Goal: Task Accomplishment & Management: Manage account settings

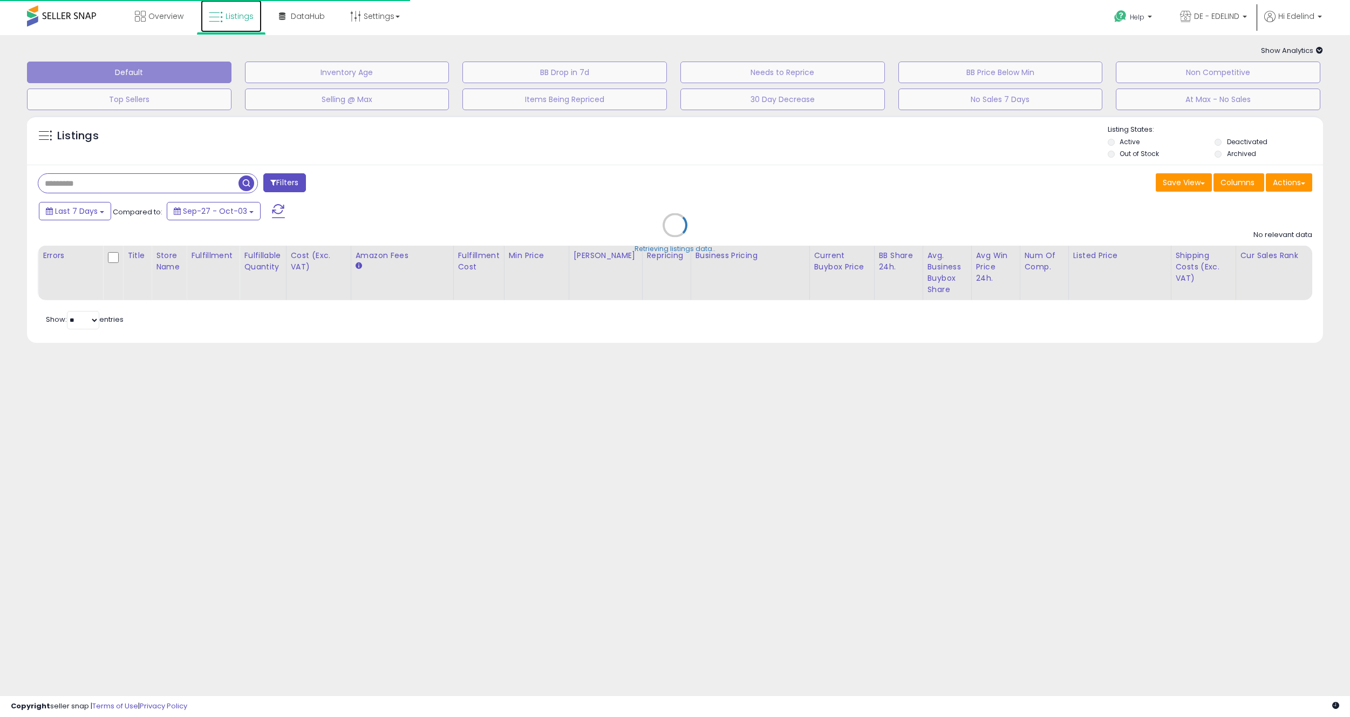
click at [229, 15] on span "Listings" at bounding box center [240, 16] width 28 height 11
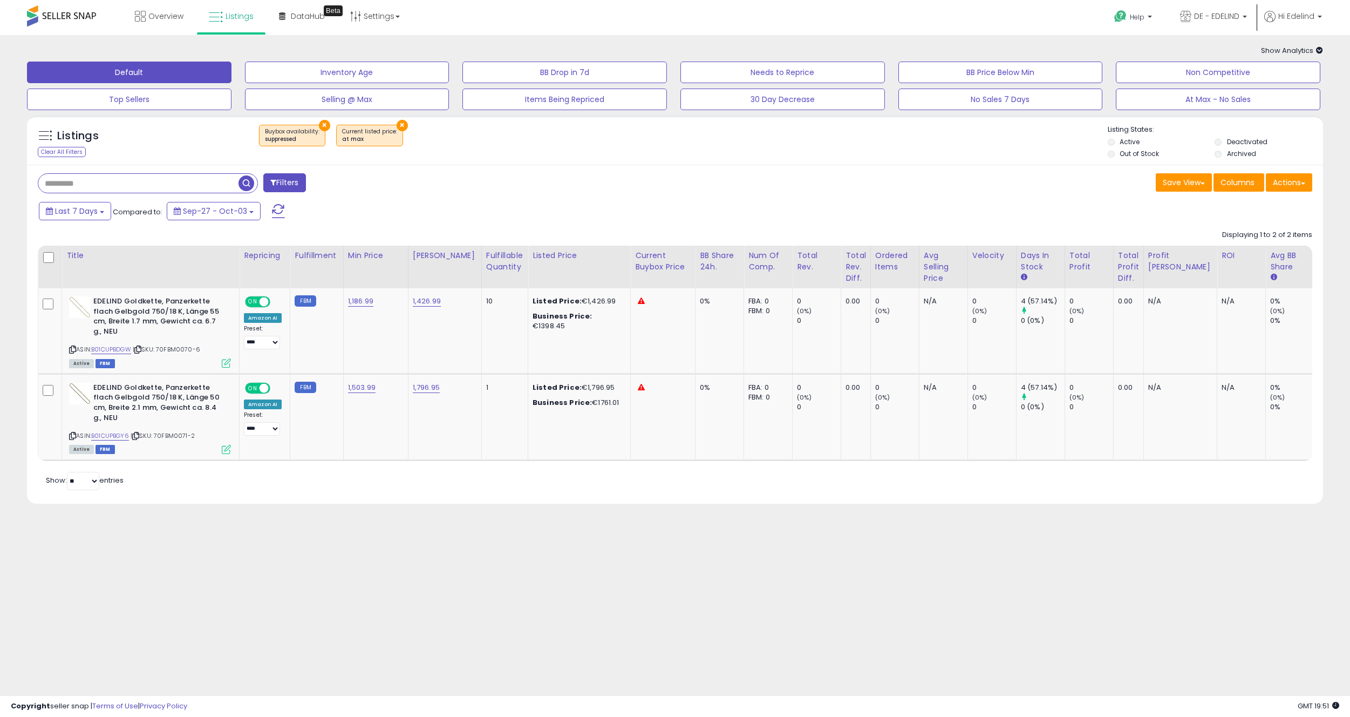
click at [319, 120] on button "×" at bounding box center [324, 125] width 11 height 11
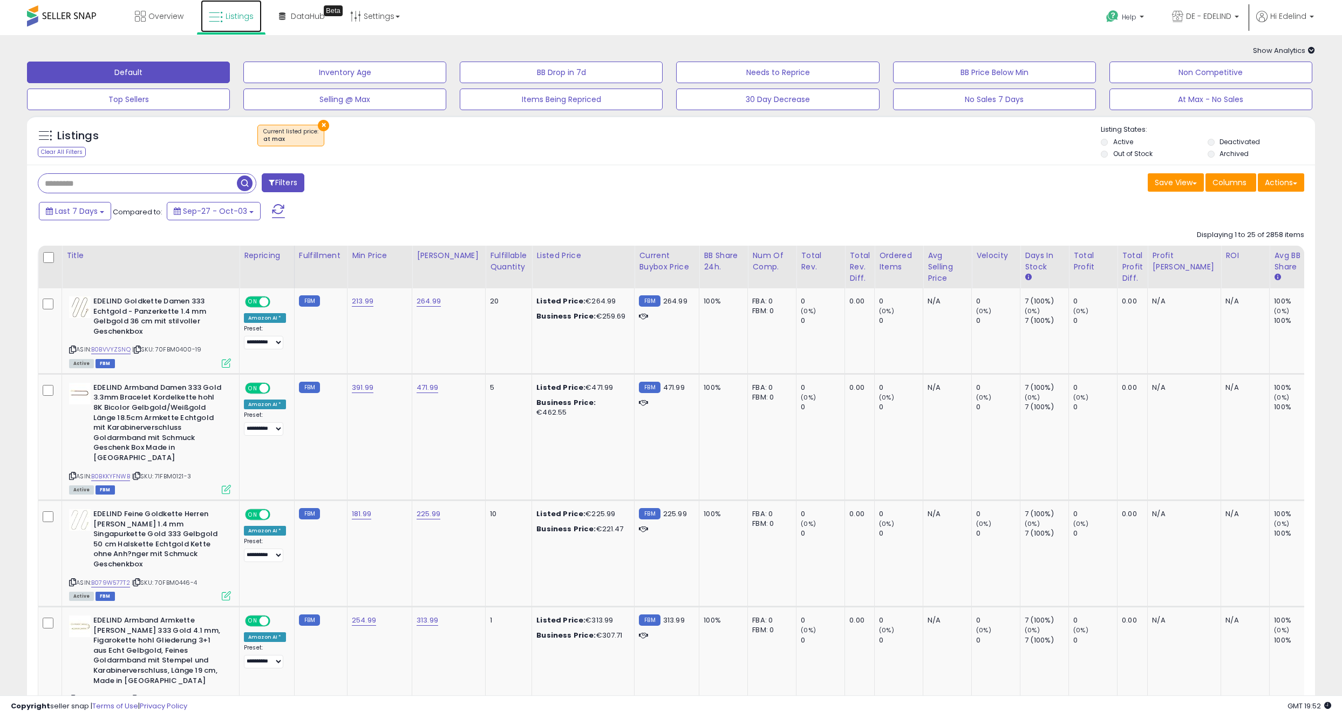
click at [250, 11] on span "Listings" at bounding box center [240, 16] width 28 height 11
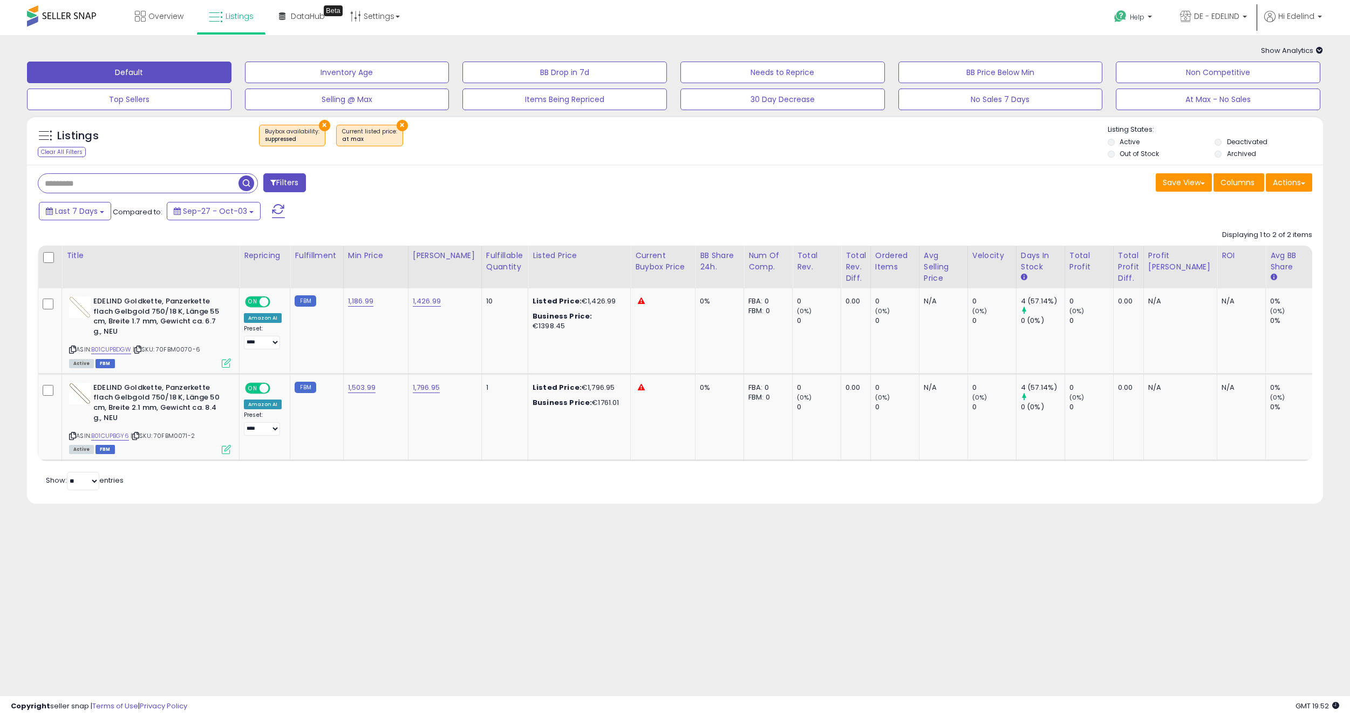
click at [400, 125] on button "×" at bounding box center [402, 125] width 11 height 11
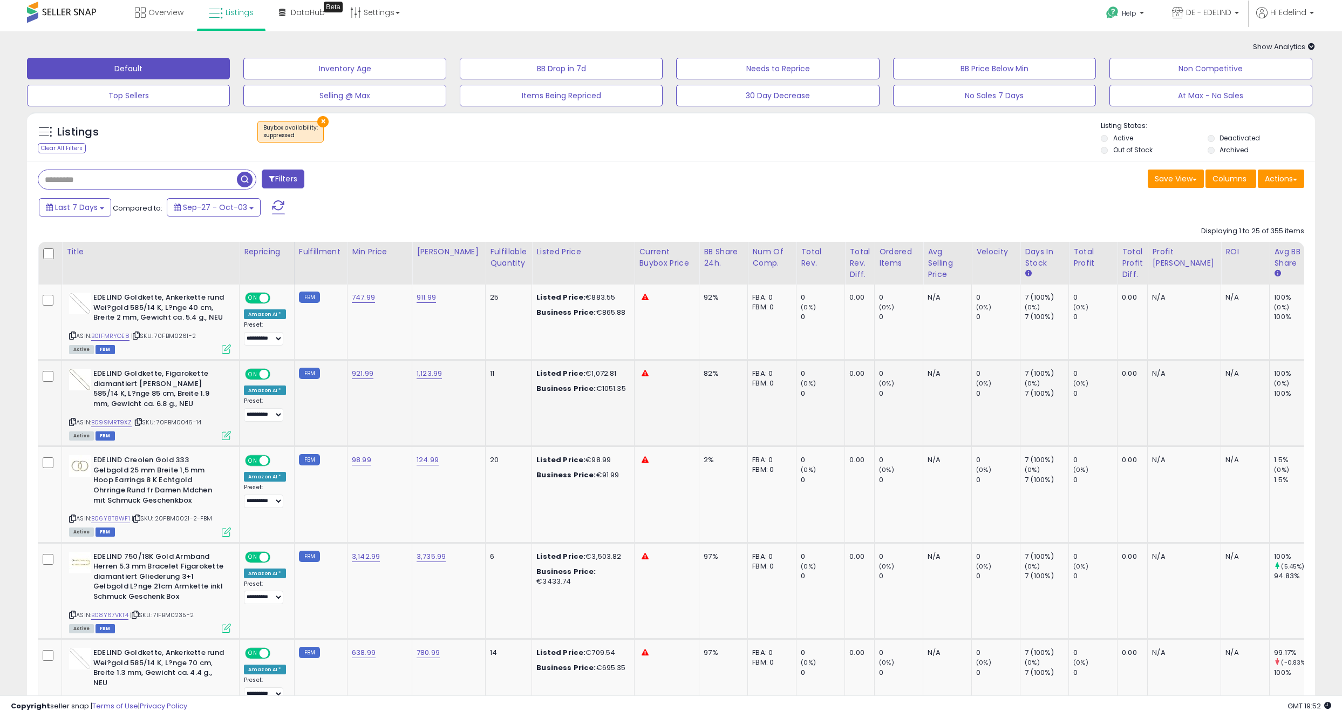
scroll to position [4, 0]
click at [113, 520] on link "B06Y8T8WF1" at bounding box center [110, 517] width 39 height 9
click at [542, 145] on div "× Buybox availability : suppressed" at bounding box center [672, 135] width 857 height 30
click at [244, 13] on span "Listings" at bounding box center [240, 11] width 28 height 11
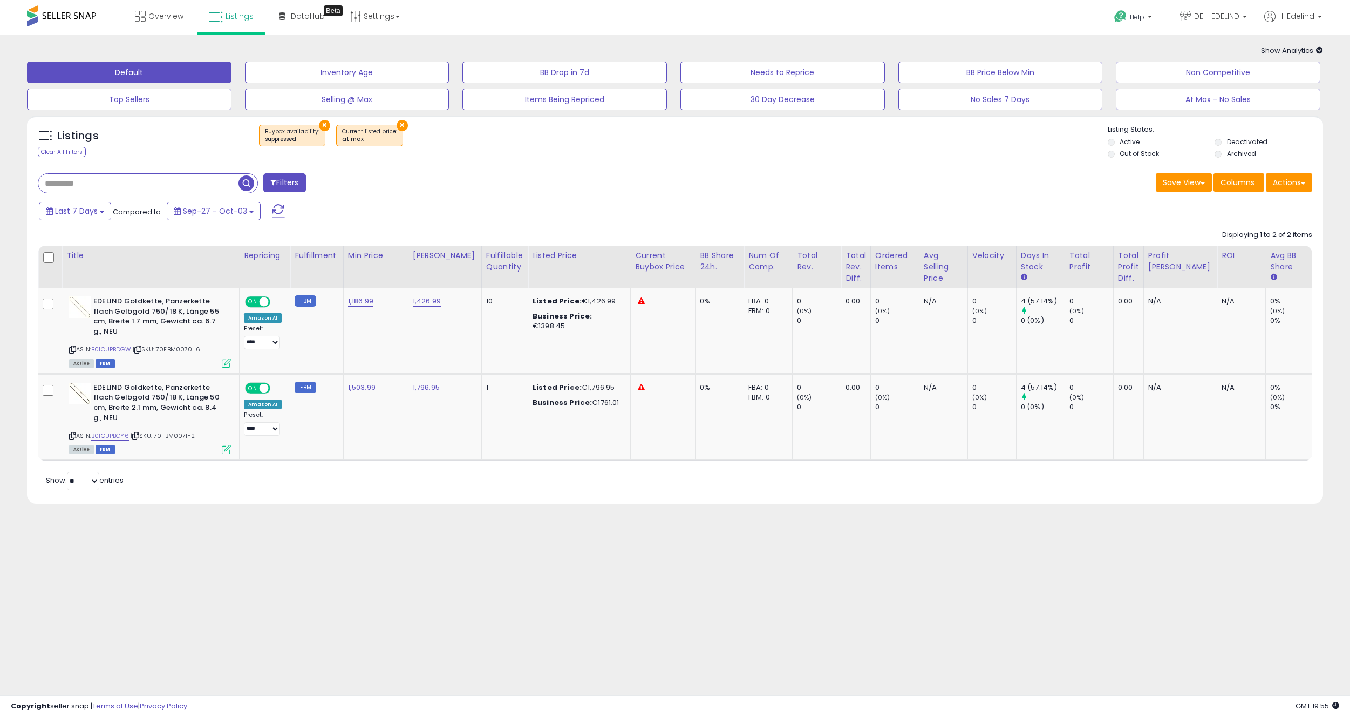
click at [911, 195] on div "Filters Save View Save As New View Update Current View" at bounding box center [675, 184] width 1291 height 22
click at [767, 128] on div "× Buybox availability : suppressed × at max" at bounding box center [677, 140] width 862 height 30
click at [678, 25] on div "Overview Listings Beta" at bounding box center [439, 23] width 895 height 46
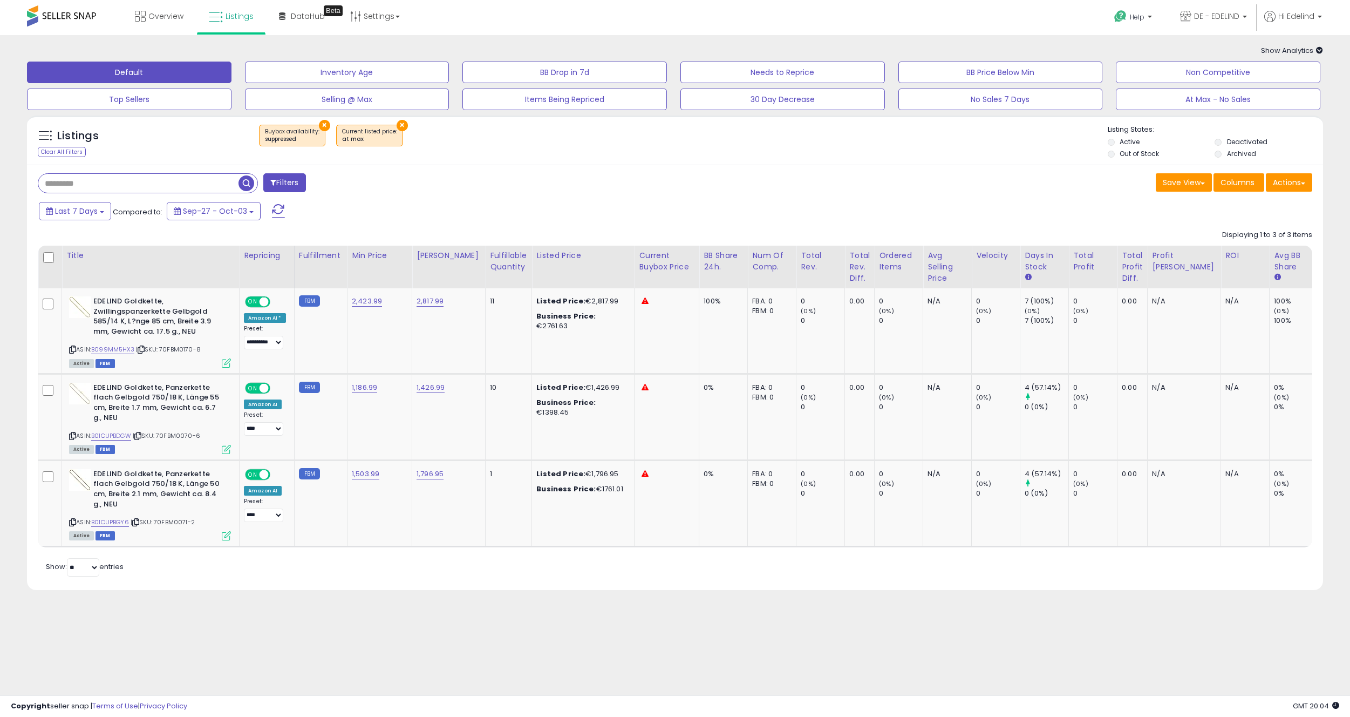
click at [319, 124] on button "×" at bounding box center [324, 125] width 11 height 11
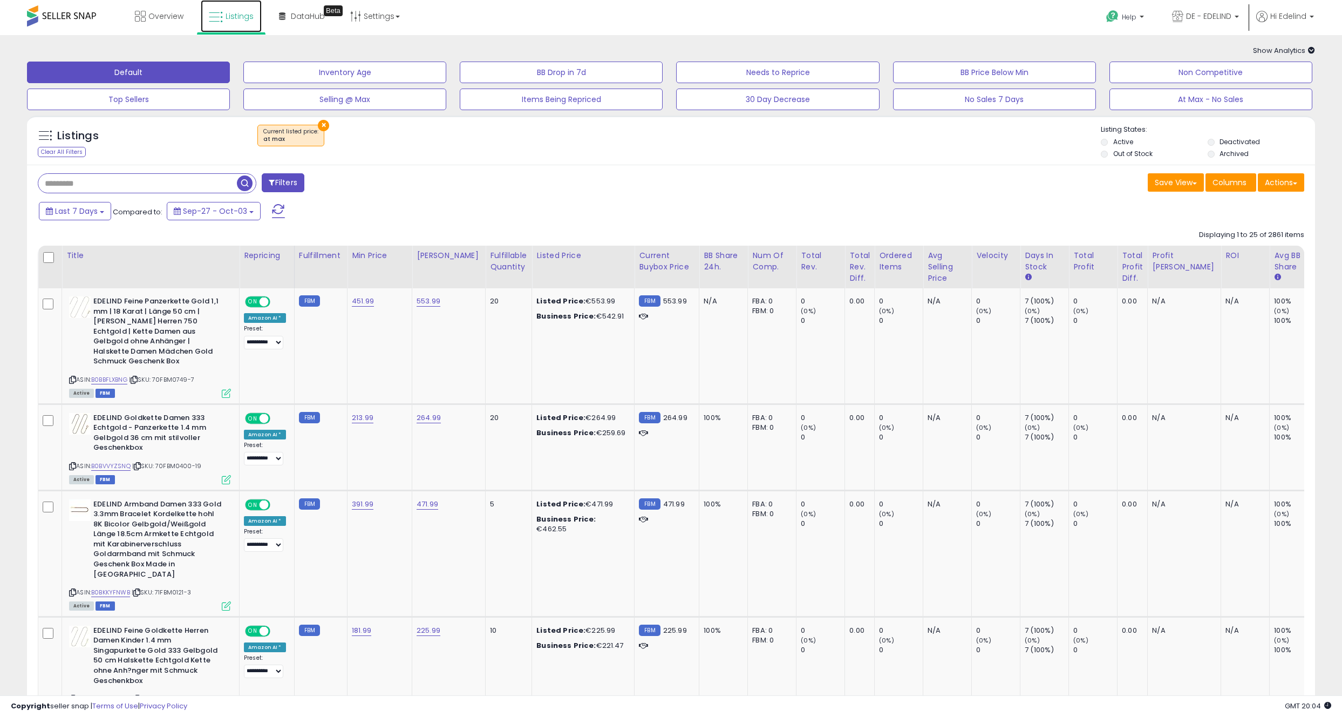
click at [228, 16] on span "Listings" at bounding box center [240, 16] width 28 height 11
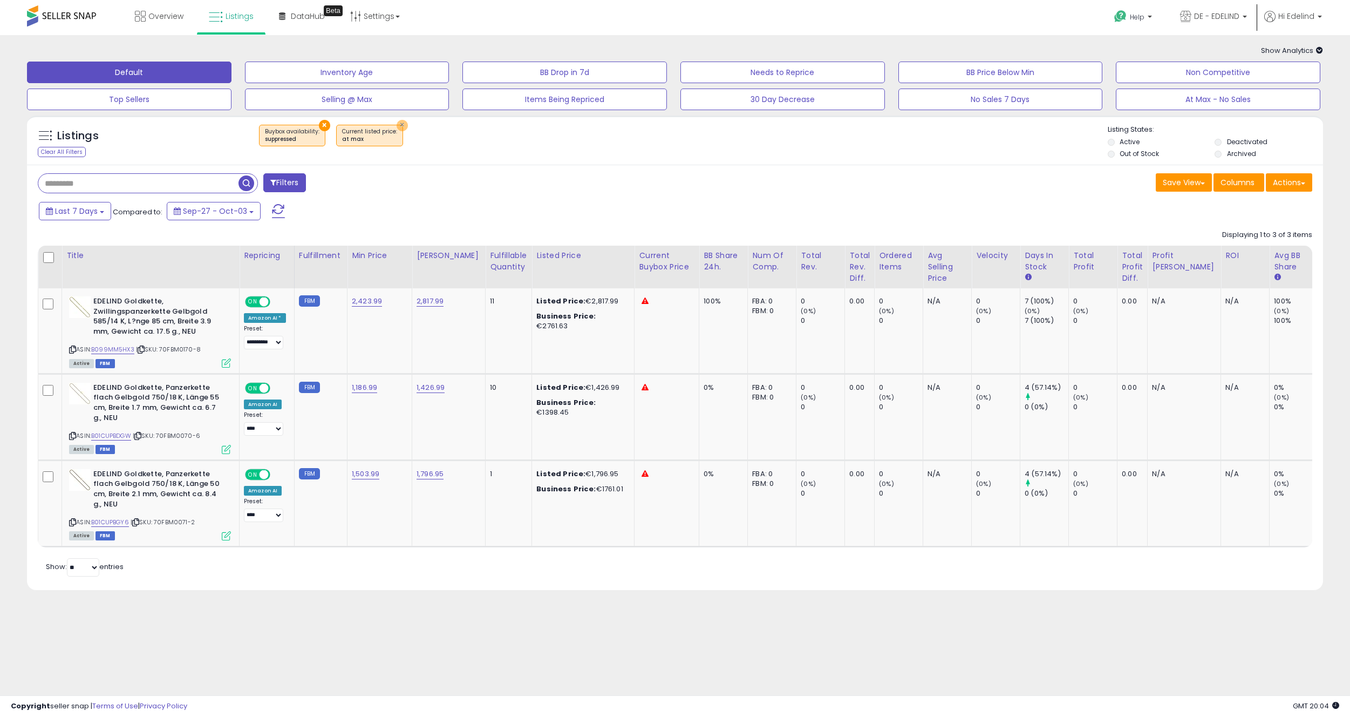
click at [397, 122] on button "×" at bounding box center [402, 125] width 11 height 11
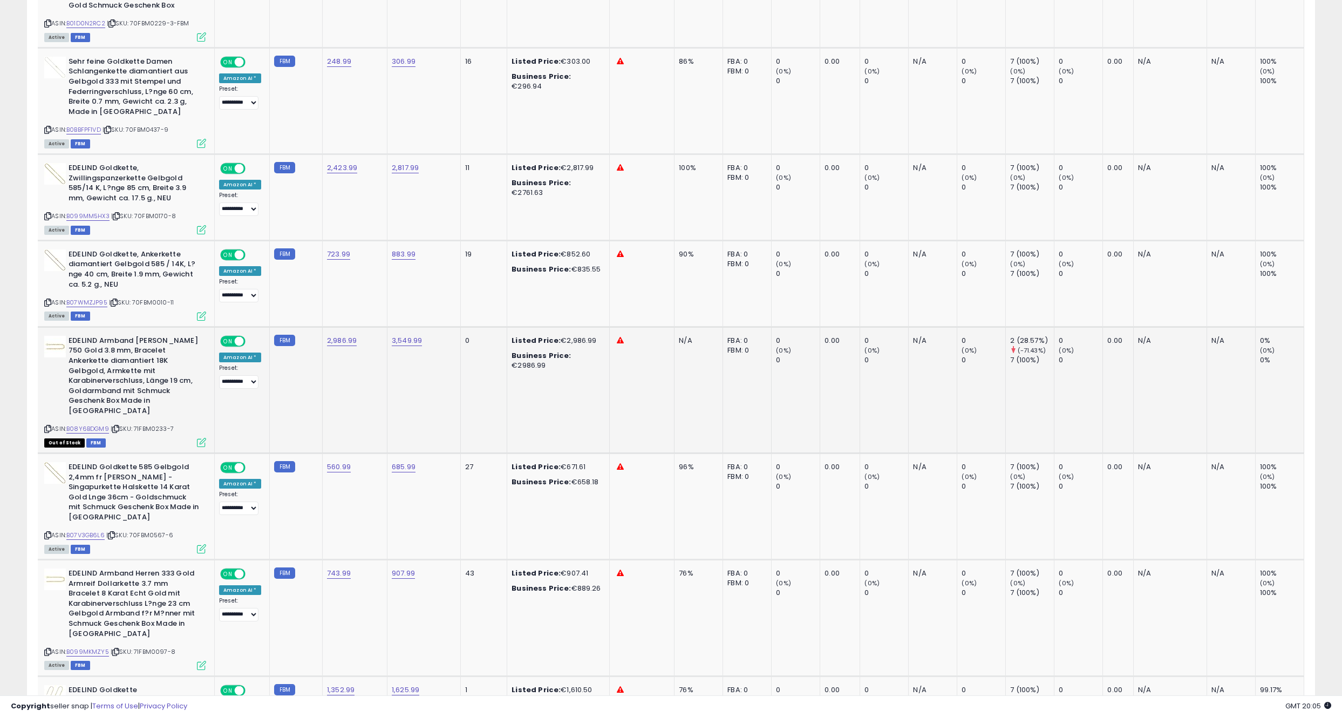
scroll to position [2013, 0]
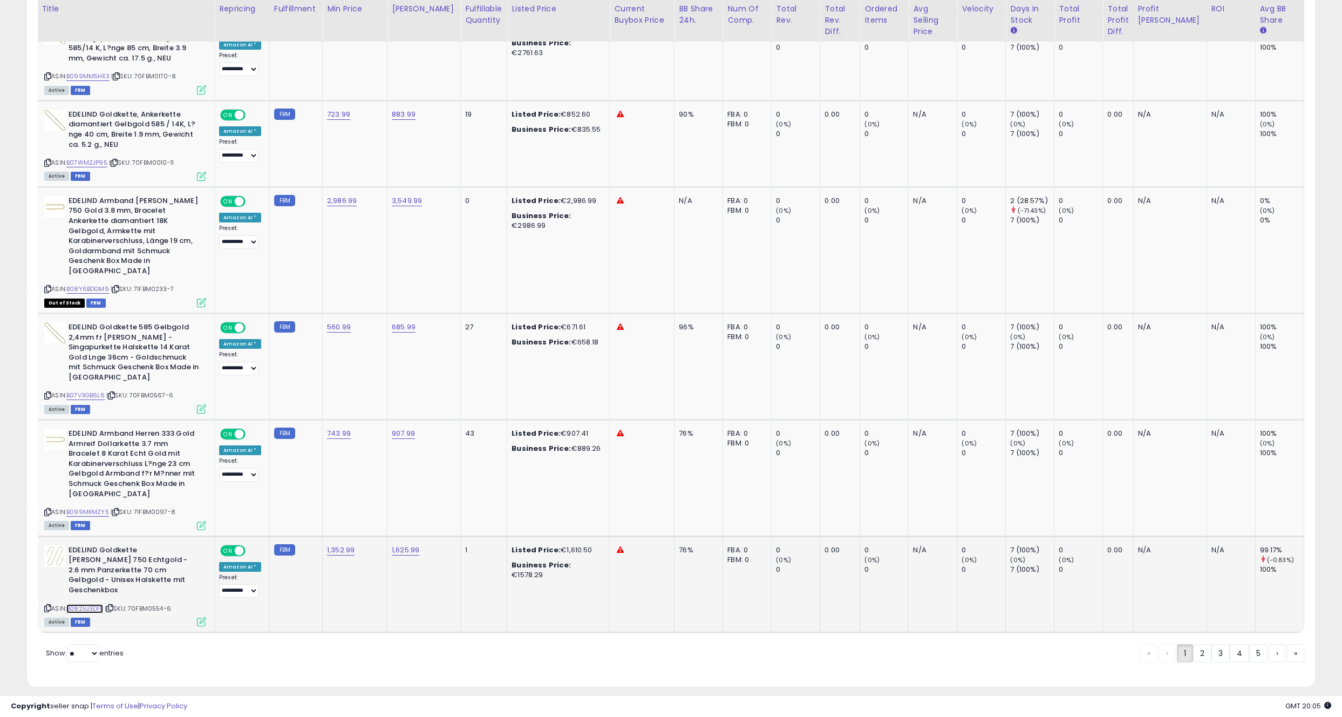
click at [85, 604] on link "B082VJ3D15" at bounding box center [84, 608] width 37 height 9
click at [90, 604] on link "B082VJ3D15" at bounding box center [84, 608] width 37 height 9
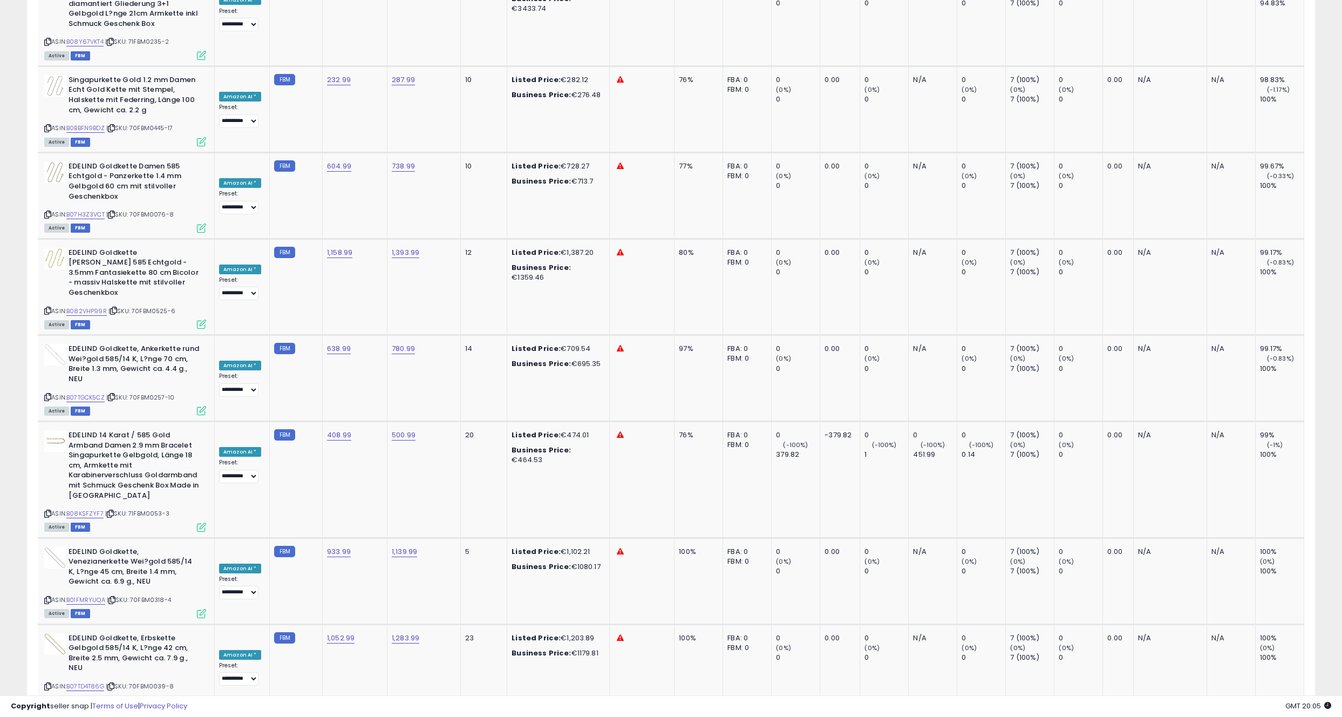
scroll to position [0, 0]
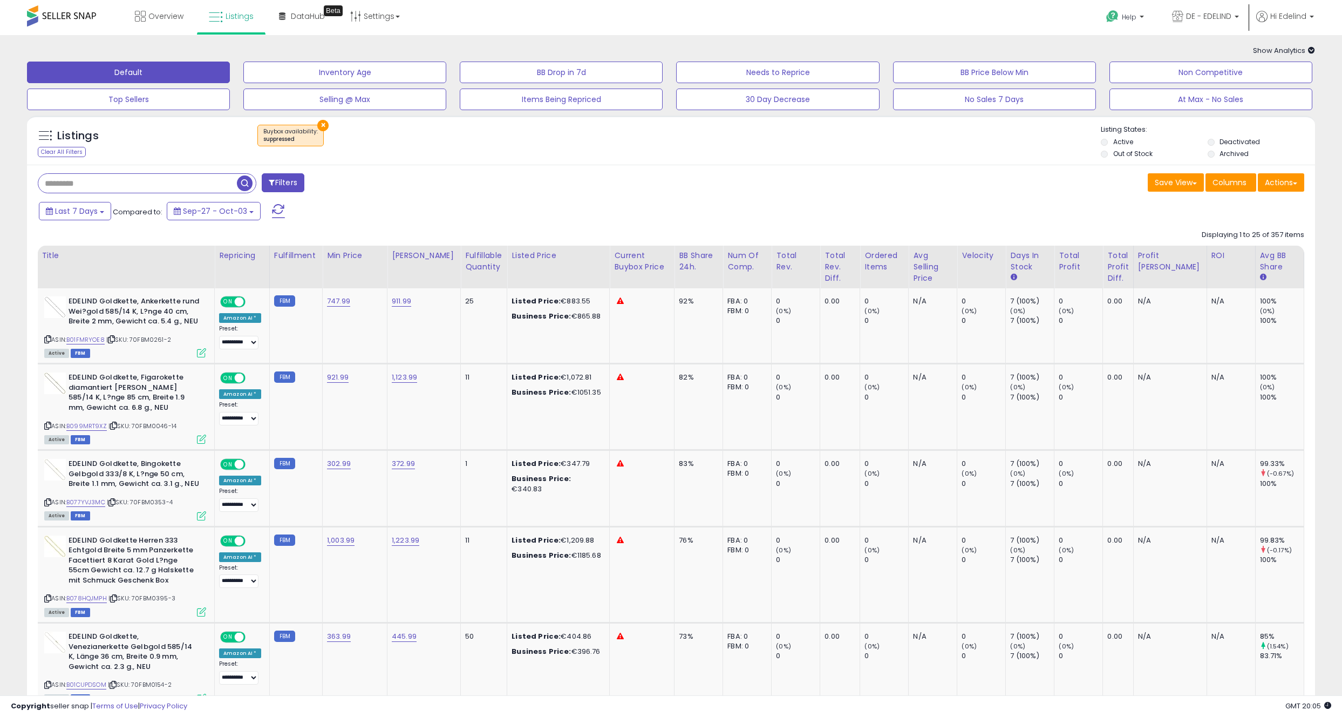
click at [492, 149] on div "× Buybox availability : suppressed" at bounding box center [672, 140] width 857 height 30
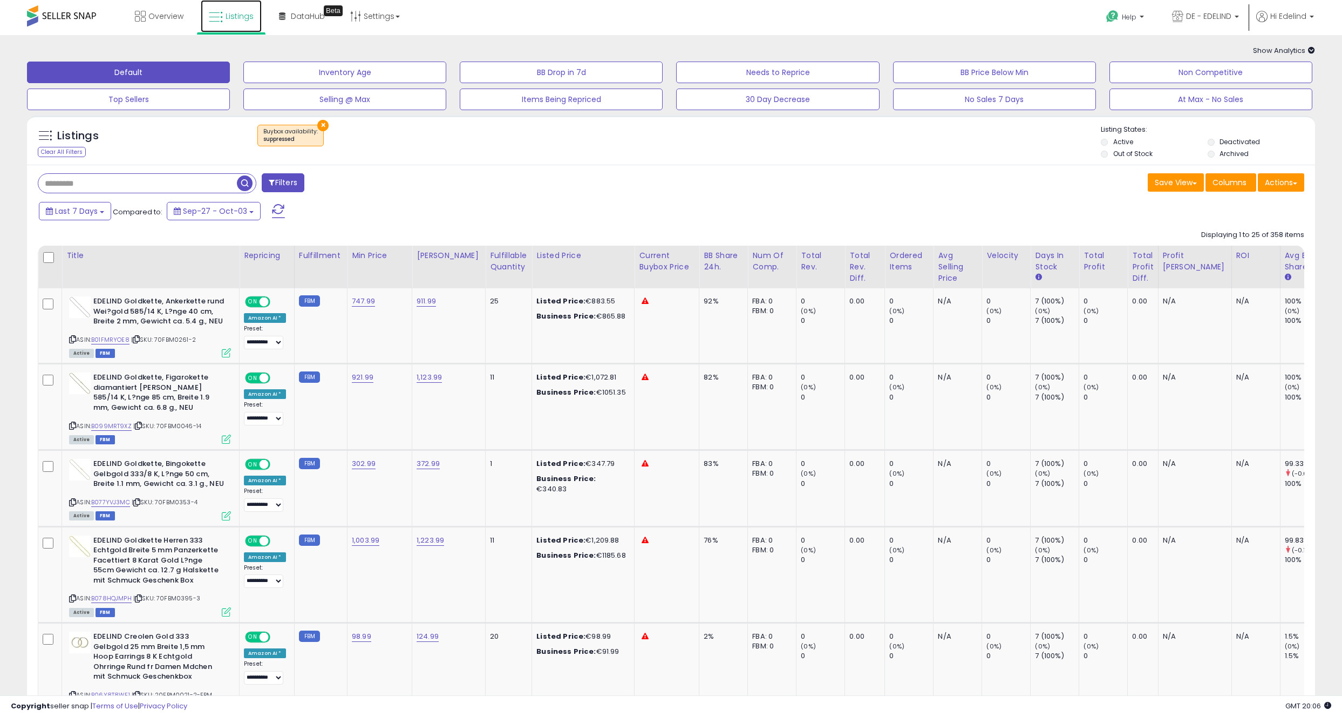
click at [237, 15] on span "Listings" at bounding box center [240, 16] width 28 height 11
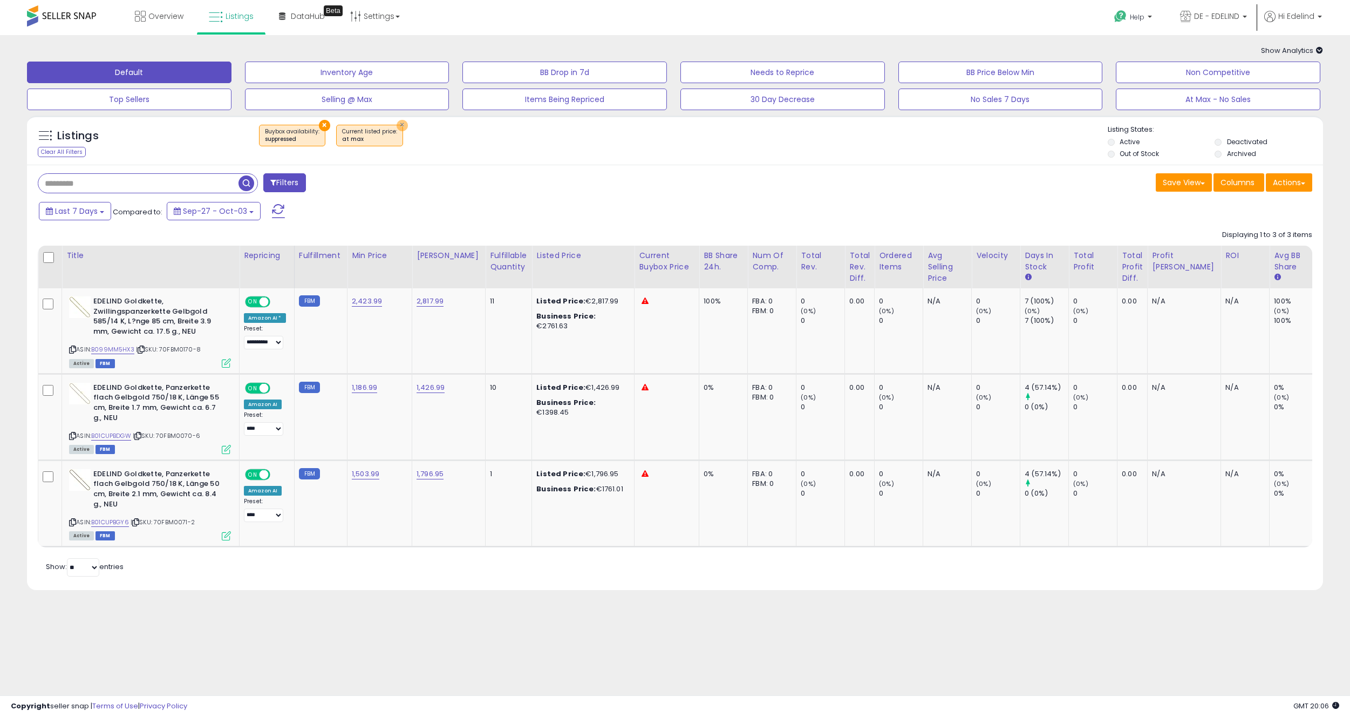
click at [398, 120] on button "×" at bounding box center [402, 125] width 11 height 11
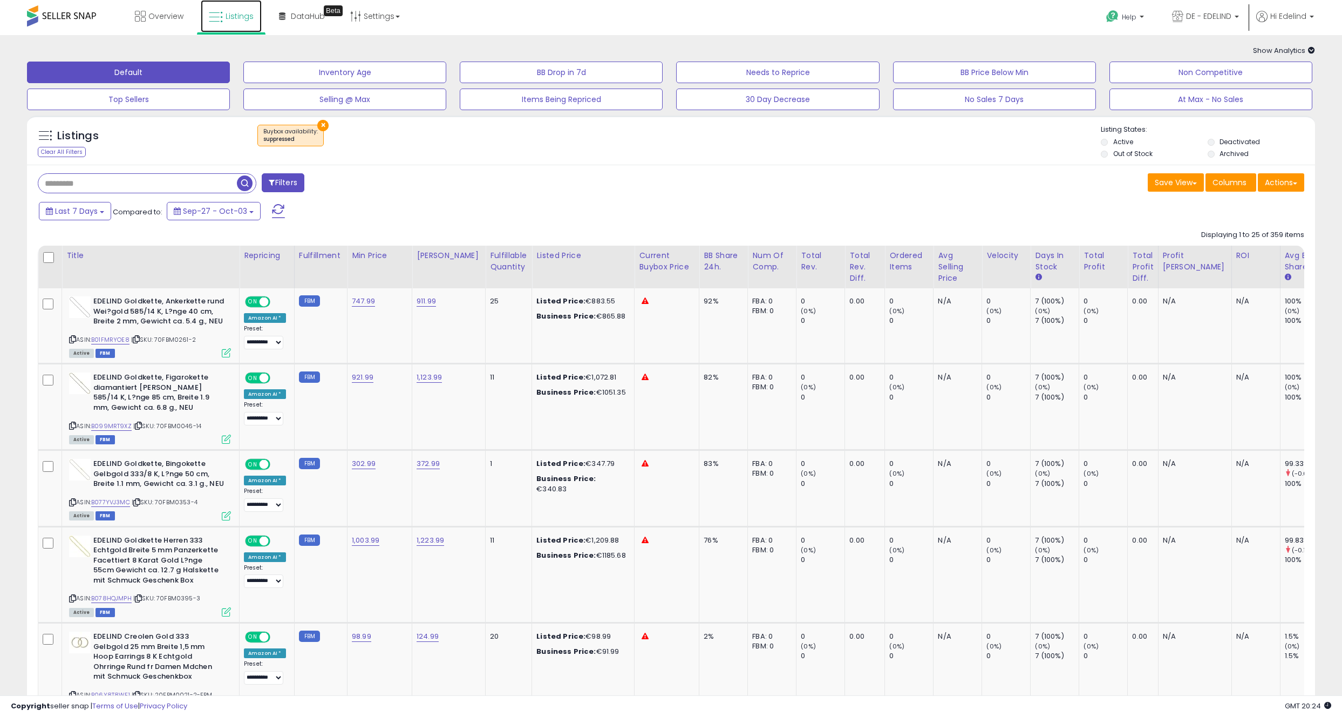
click at [249, 12] on span "Listings" at bounding box center [240, 16] width 28 height 11
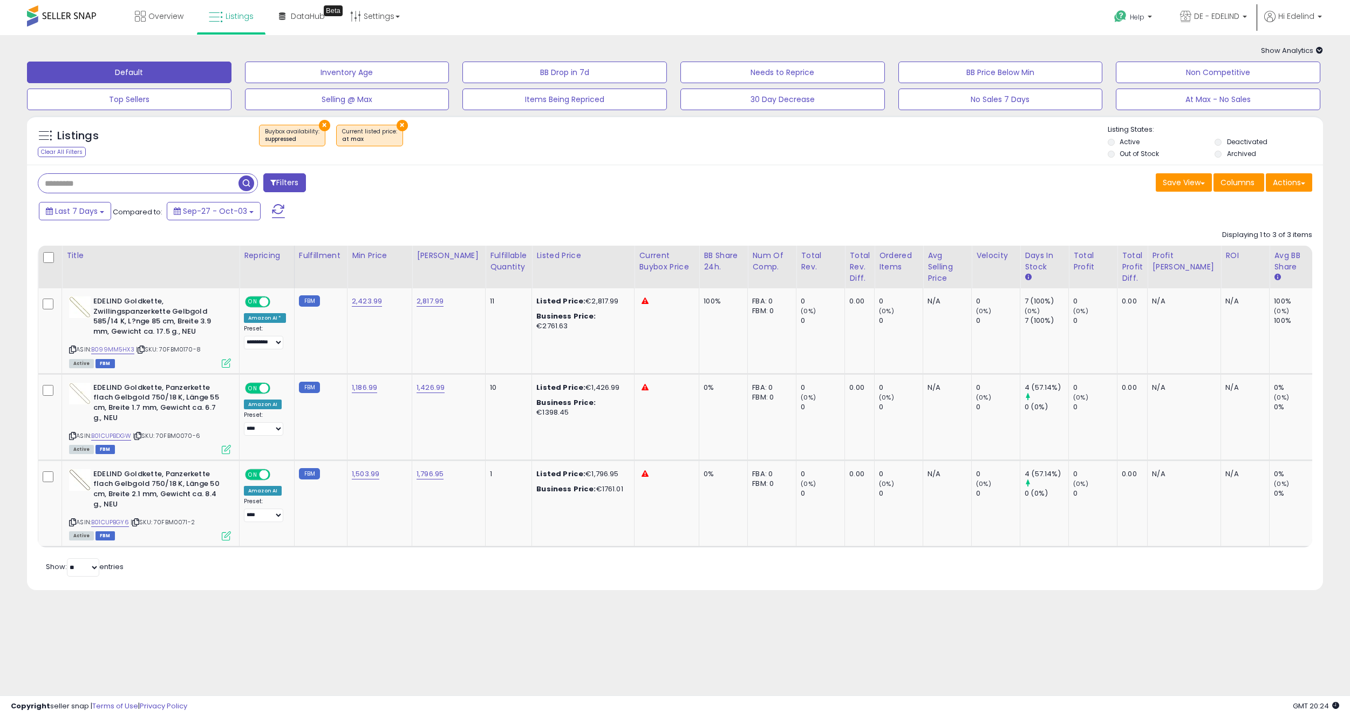
click at [319, 127] on button "×" at bounding box center [324, 125] width 11 height 11
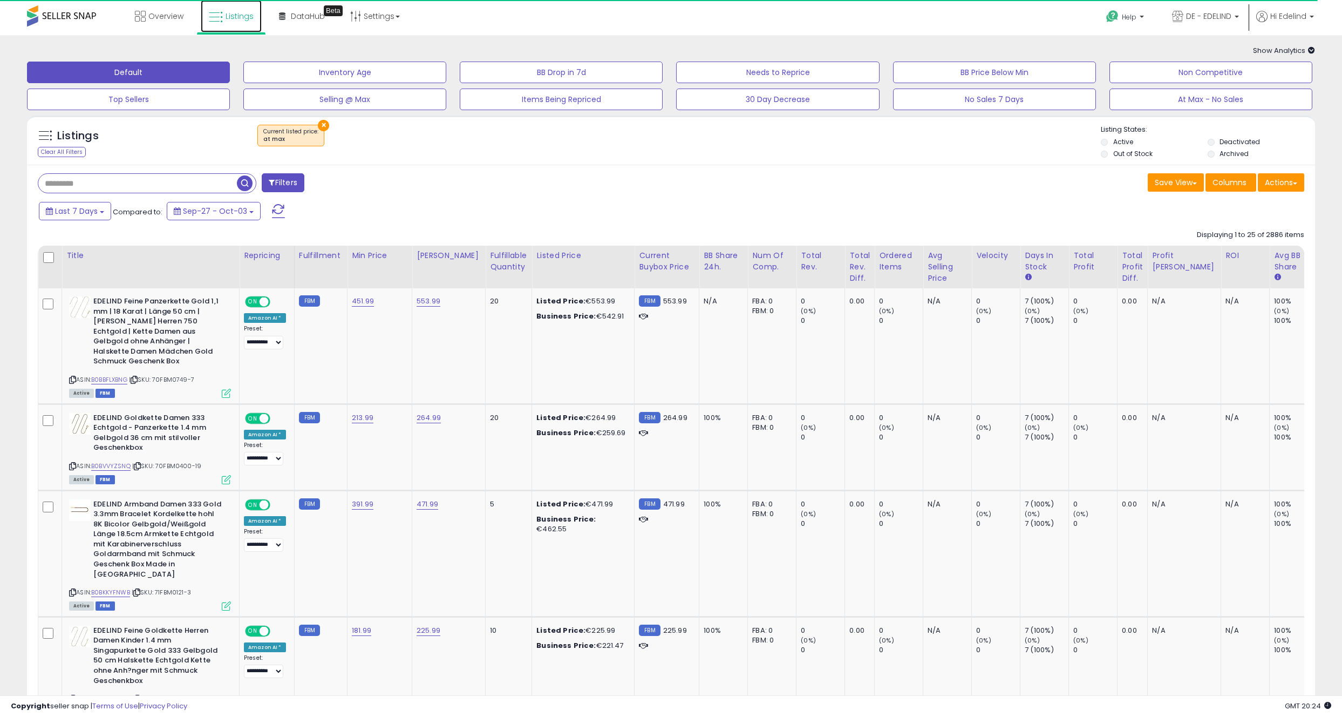
click at [235, 18] on span "Listings" at bounding box center [240, 16] width 28 height 11
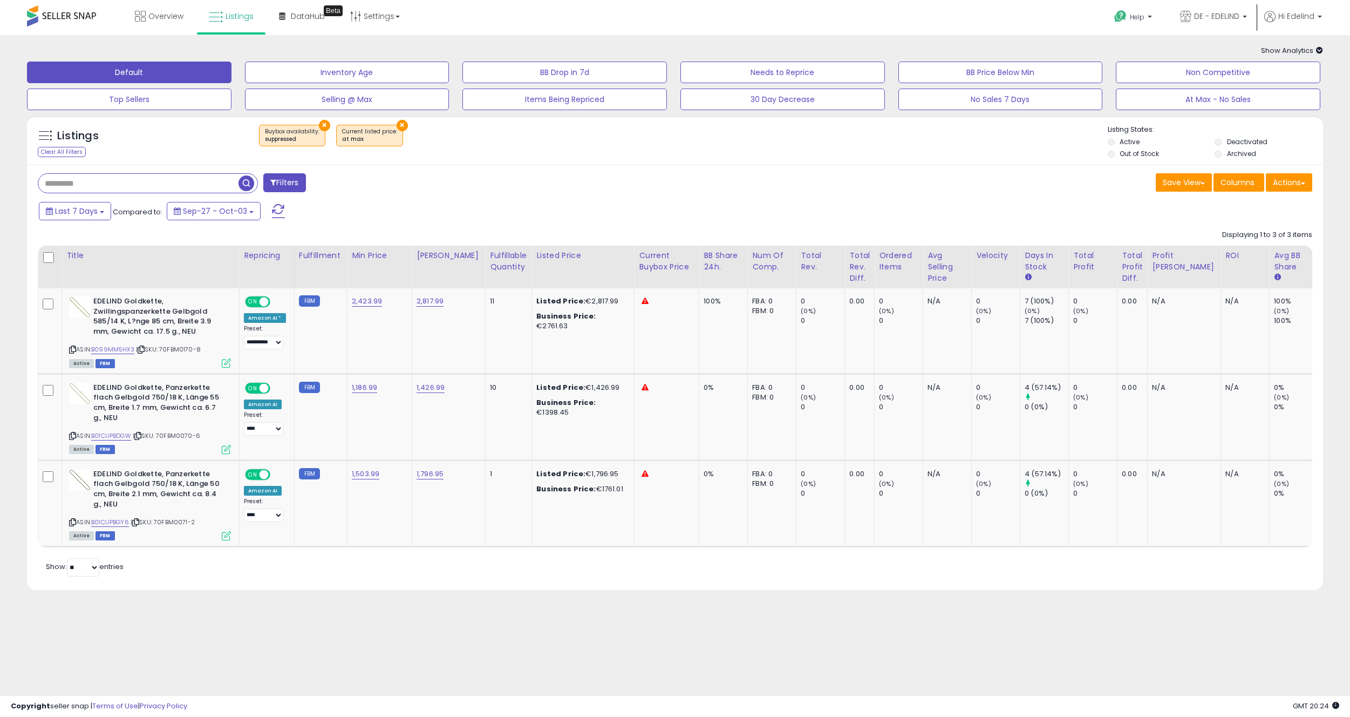
click at [397, 123] on button "×" at bounding box center [402, 125] width 11 height 11
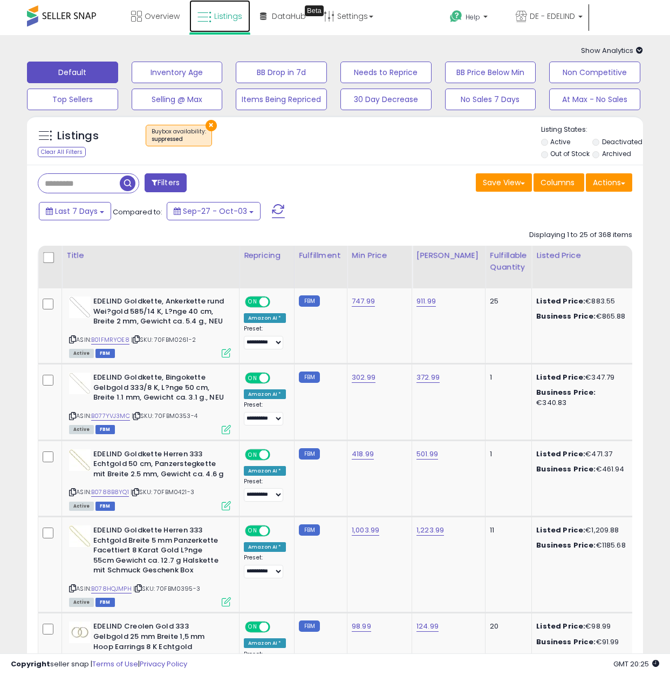
click at [234, 12] on span "Listings" at bounding box center [228, 16] width 28 height 11
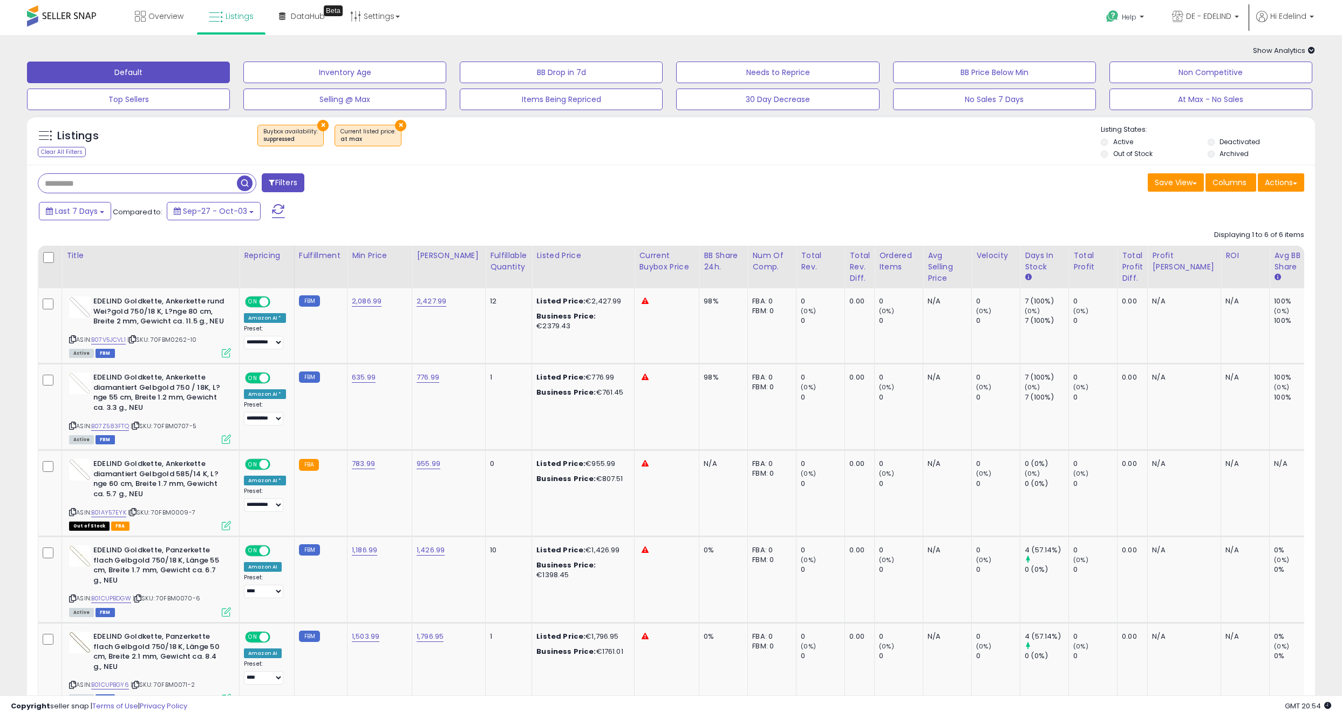
click at [777, 184] on div "Save View Save As New View Update Current View Columns Actions Import Export Vi…" at bounding box center [992, 183] width 642 height 21
click at [233, 15] on span "Listings" at bounding box center [240, 16] width 28 height 11
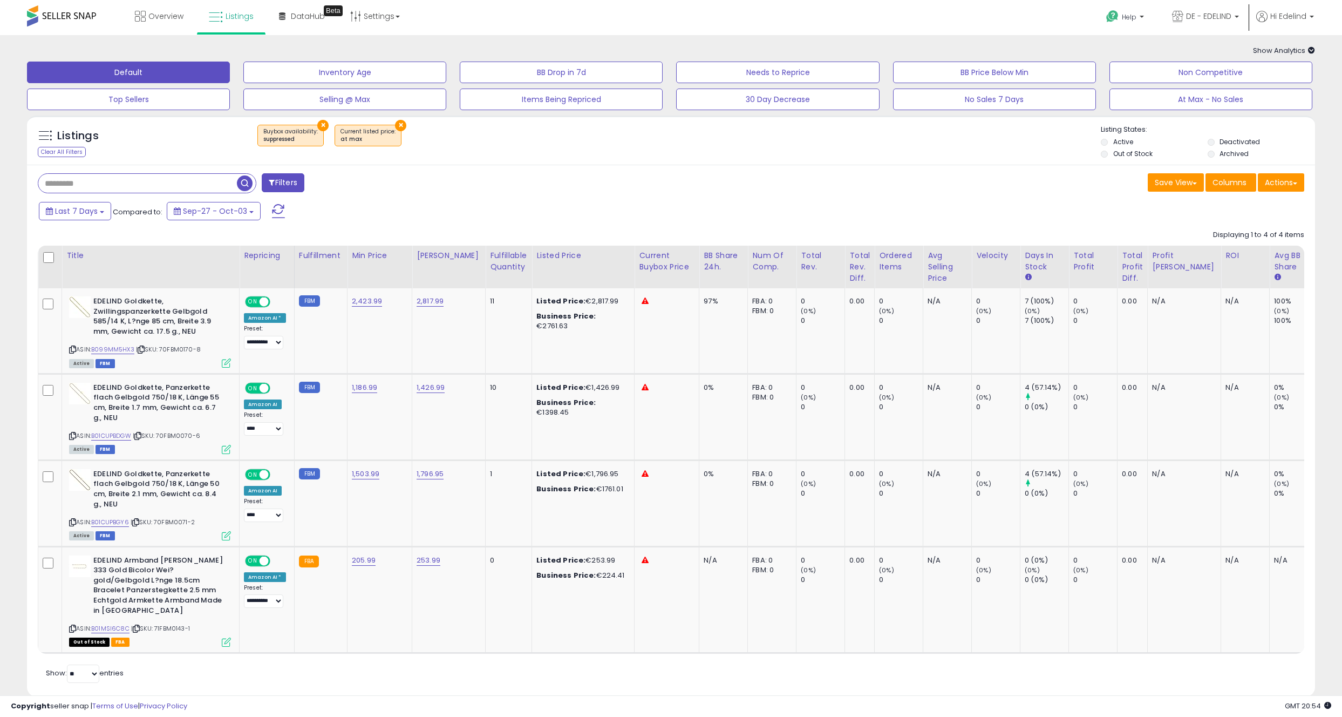
click at [318, 123] on button "×" at bounding box center [322, 125] width 11 height 11
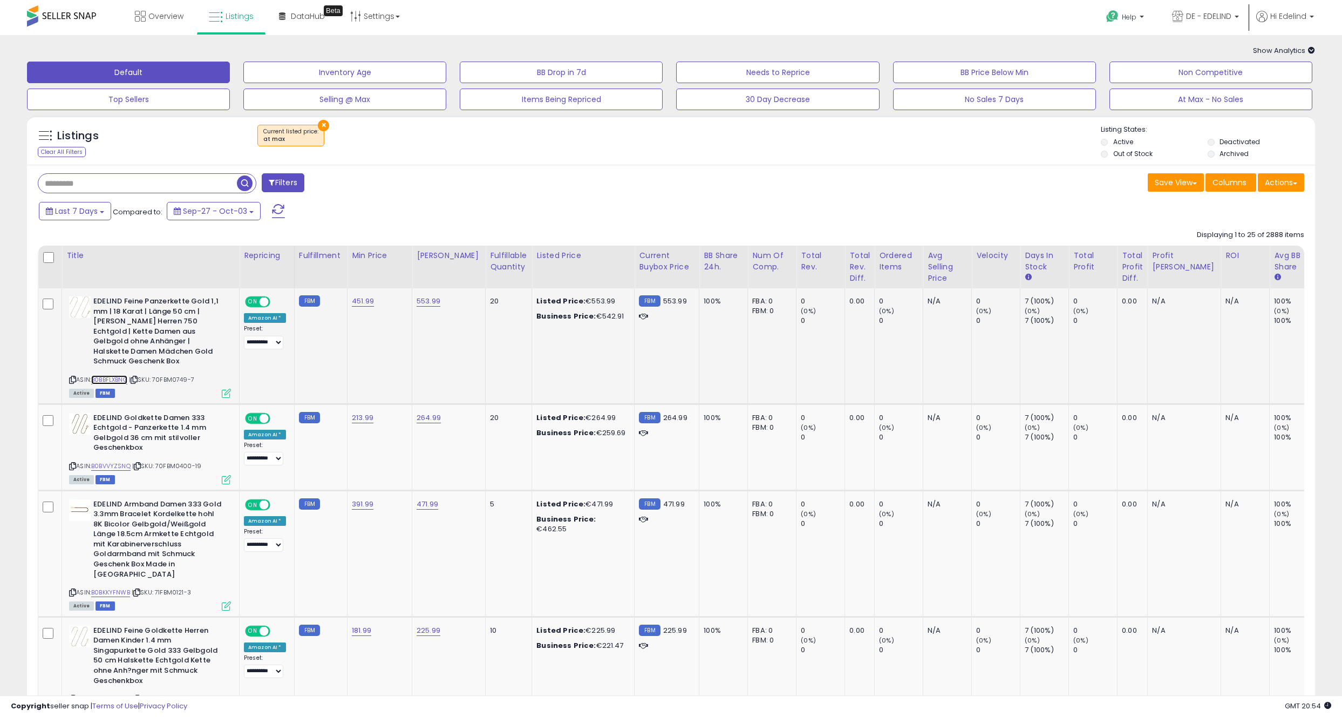
click at [110, 380] on link "B0BBFLXBNG" at bounding box center [109, 379] width 36 height 9
drag, startPoint x: 546, startPoint y: 154, endPoint x: 463, endPoint y: 154, distance: 83.1
click at [546, 154] on div "Listings Clear All Filters × at max Active" at bounding box center [671, 143] width 1288 height 37
click at [238, 15] on span "Listings" at bounding box center [240, 16] width 28 height 11
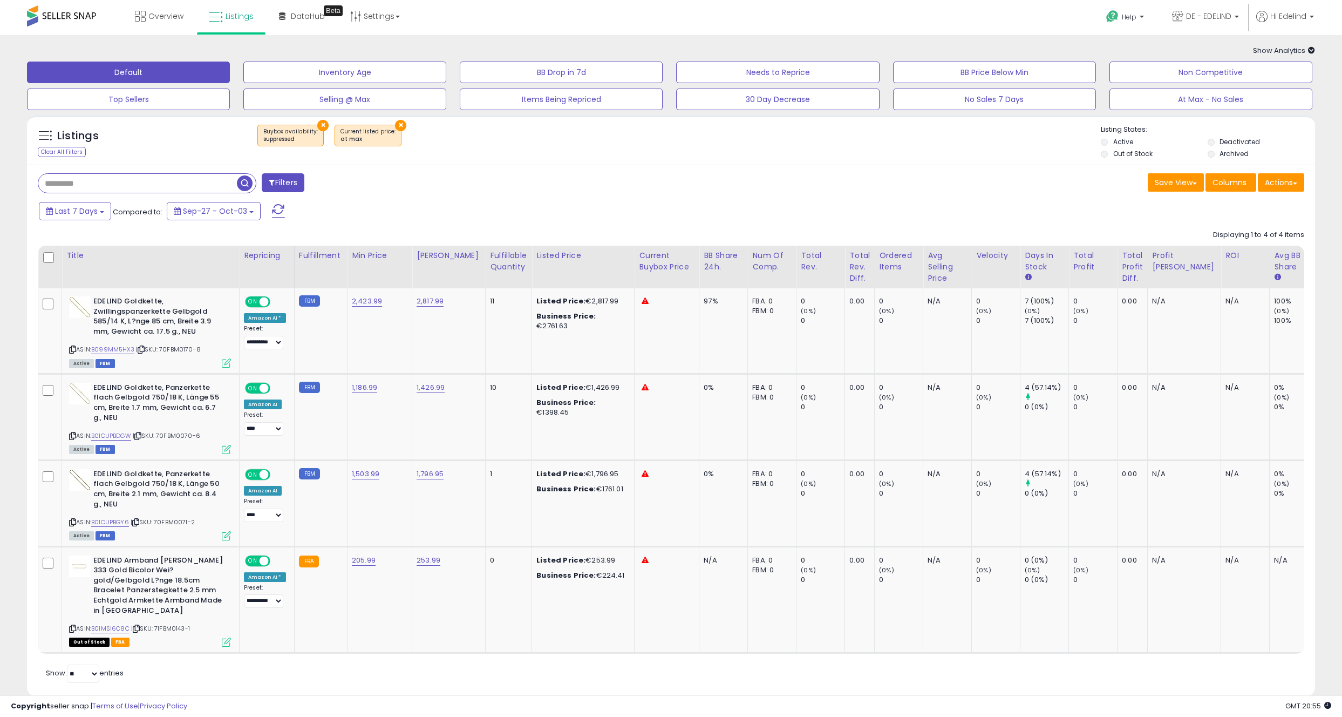
click at [395, 125] on button "×" at bounding box center [400, 125] width 11 height 11
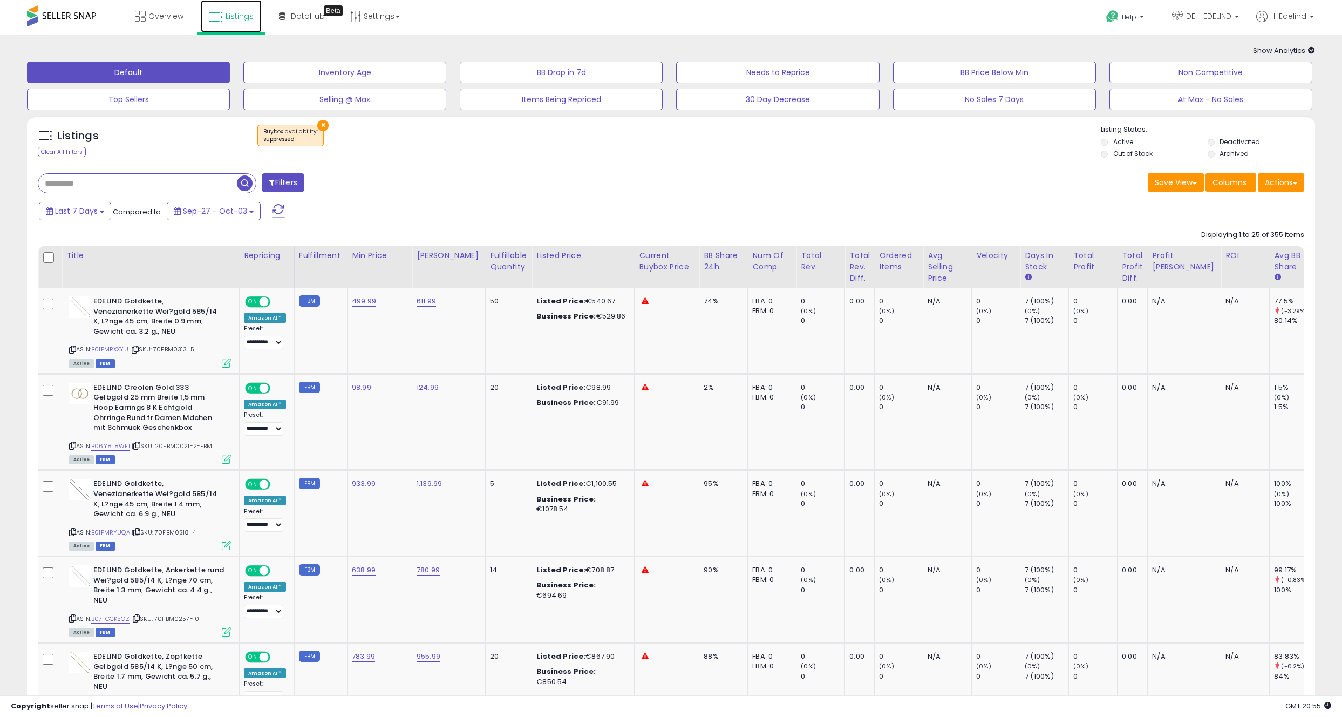
click at [246, 19] on span "Listings" at bounding box center [240, 16] width 28 height 11
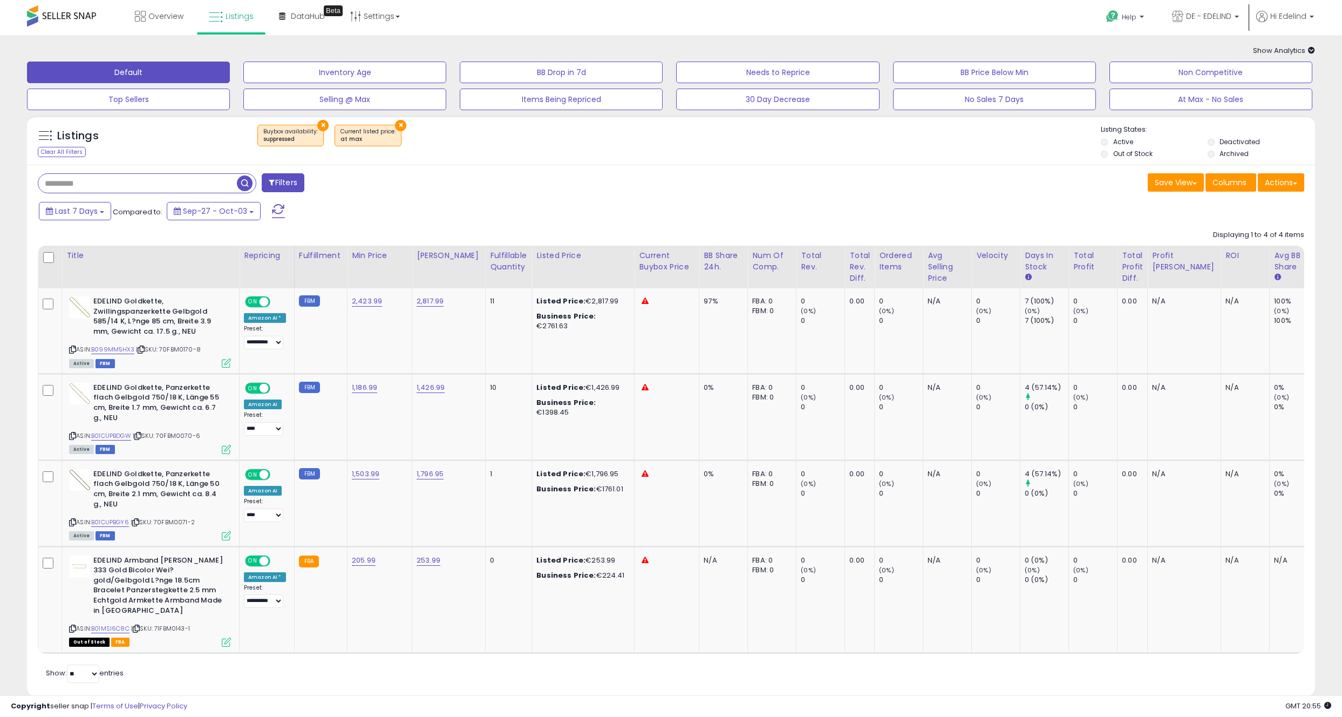
click at [318, 120] on button "×" at bounding box center [322, 125] width 11 height 11
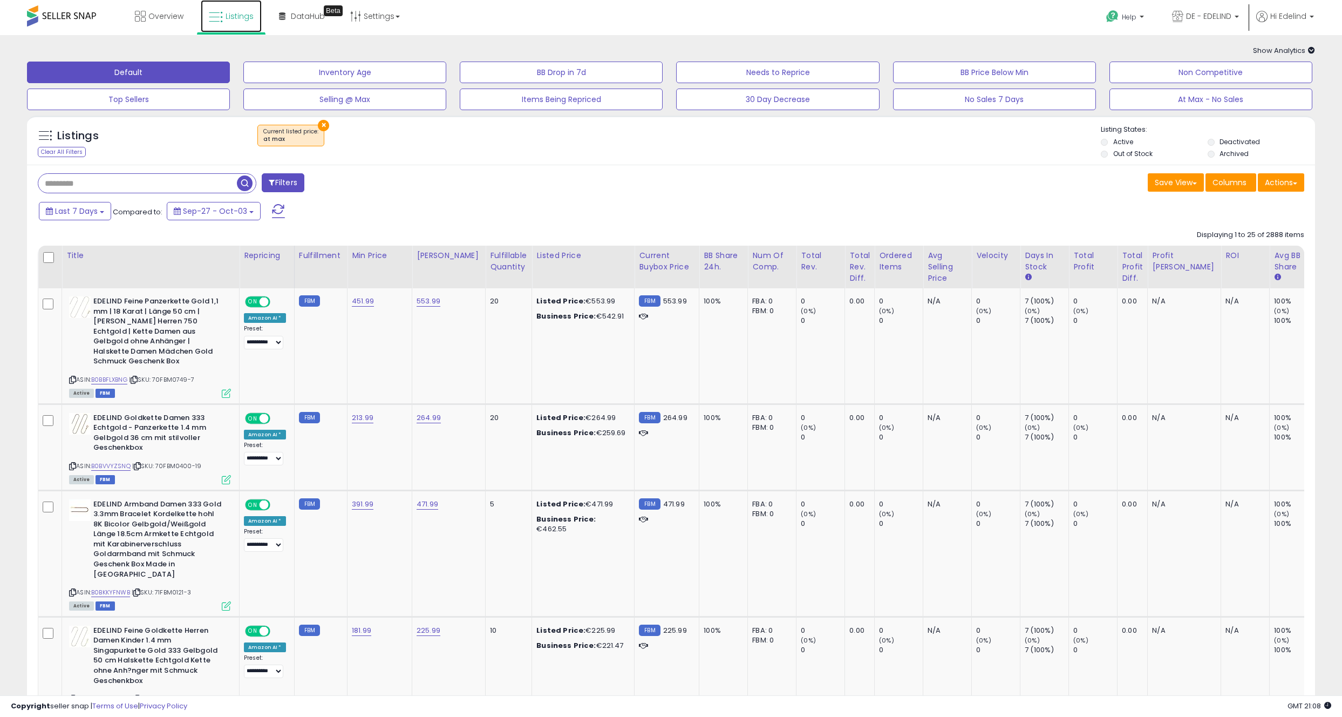
click at [236, 15] on span "Listings" at bounding box center [240, 16] width 28 height 11
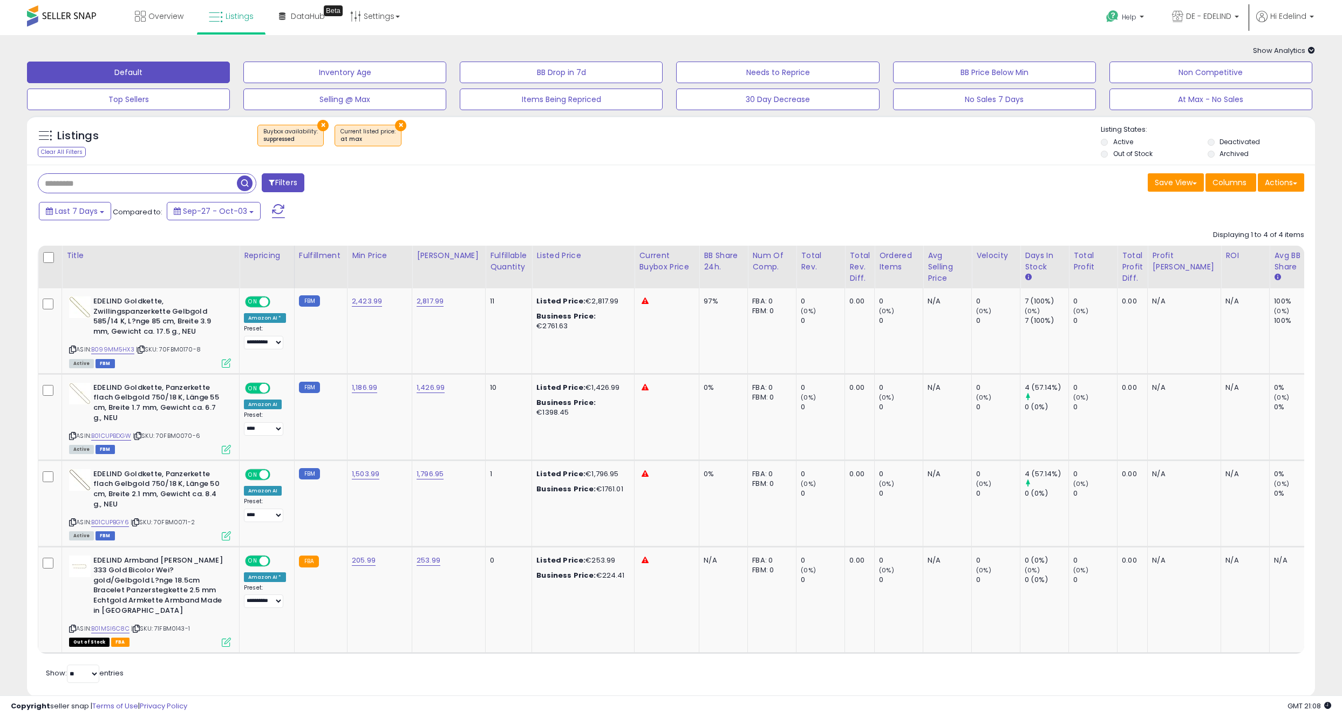
click at [322, 125] on button "×" at bounding box center [322, 125] width 11 height 11
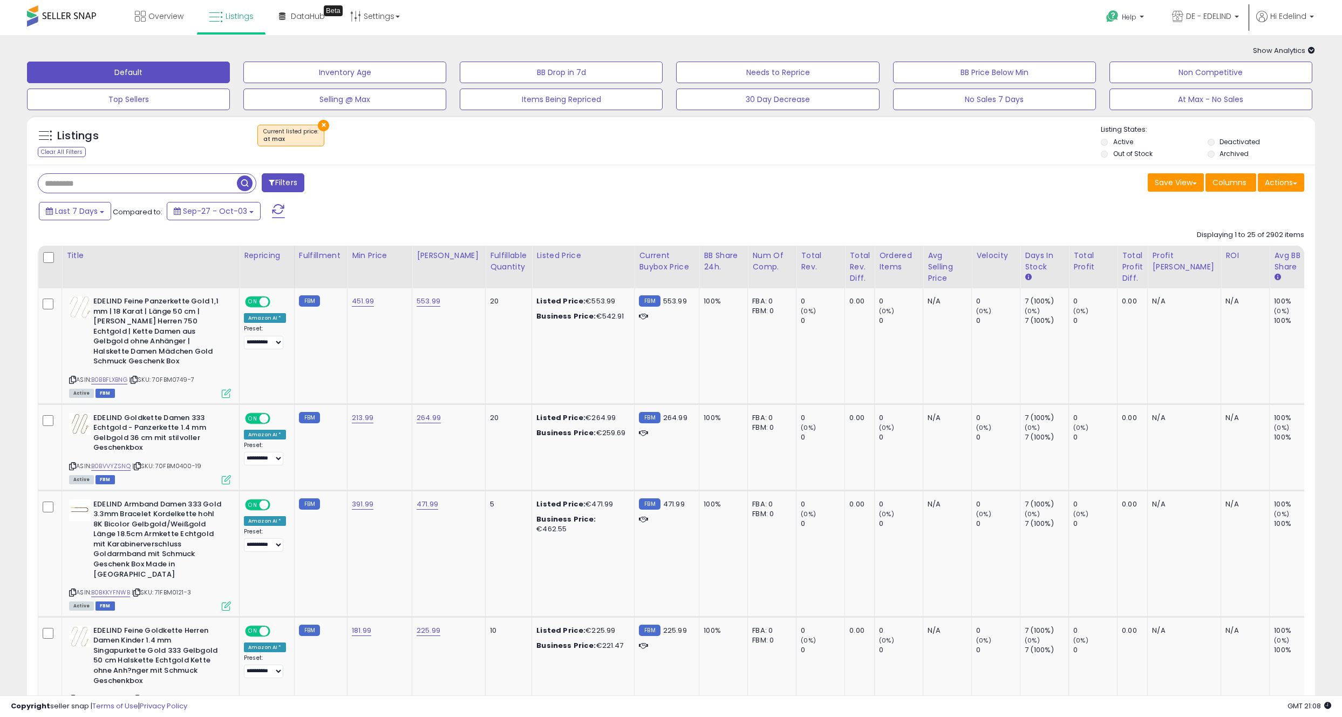
click at [458, 207] on div "Last 7 Days Compared to: Sep-27 - Oct-03" at bounding box center [511, 212] width 950 height 24
click at [533, 175] on div "Filters" at bounding box center [351, 184] width 642 height 22
click at [482, 20] on div "Overview Listings Beta" at bounding box center [436, 23] width 889 height 46
click at [597, 146] on div "× Current listed price : at max" at bounding box center [672, 140] width 857 height 30
click at [718, 195] on div "Filters Save View Save As New View Update Current View" at bounding box center [671, 184] width 1283 height 22
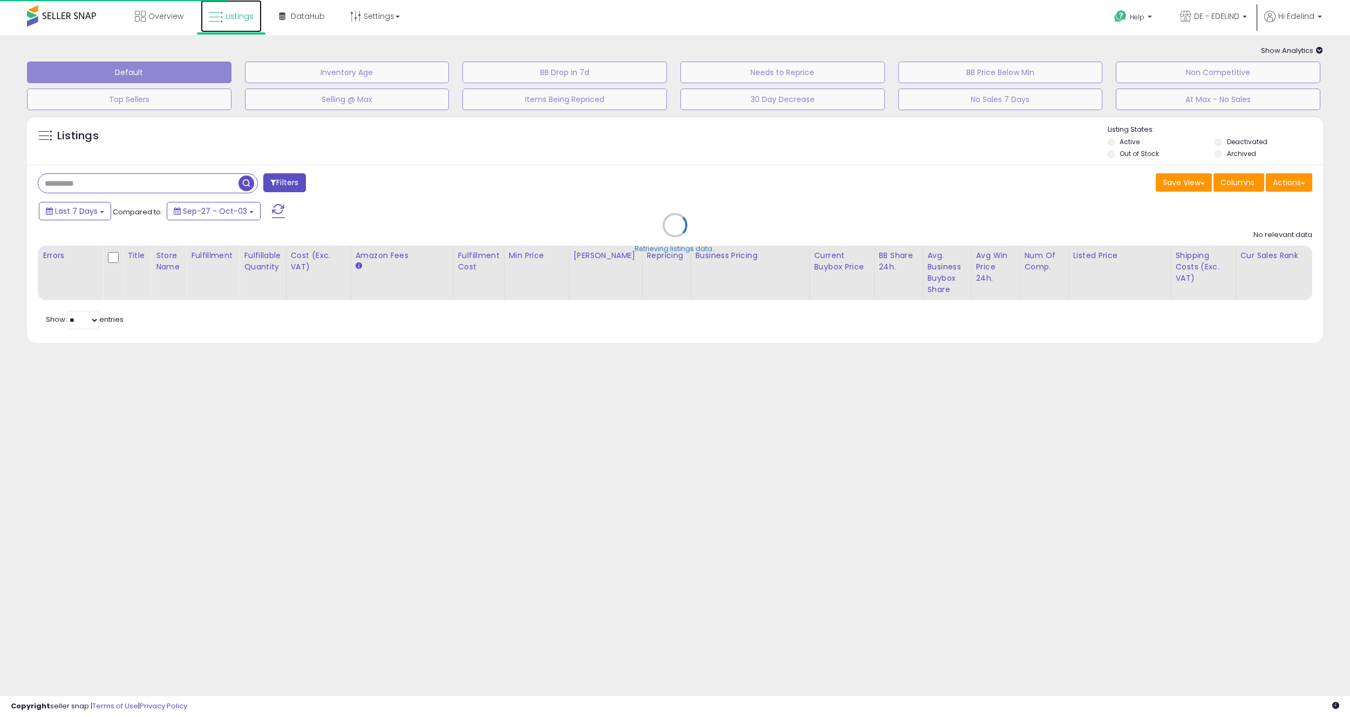
click at [228, 15] on span "Listings" at bounding box center [240, 16] width 28 height 11
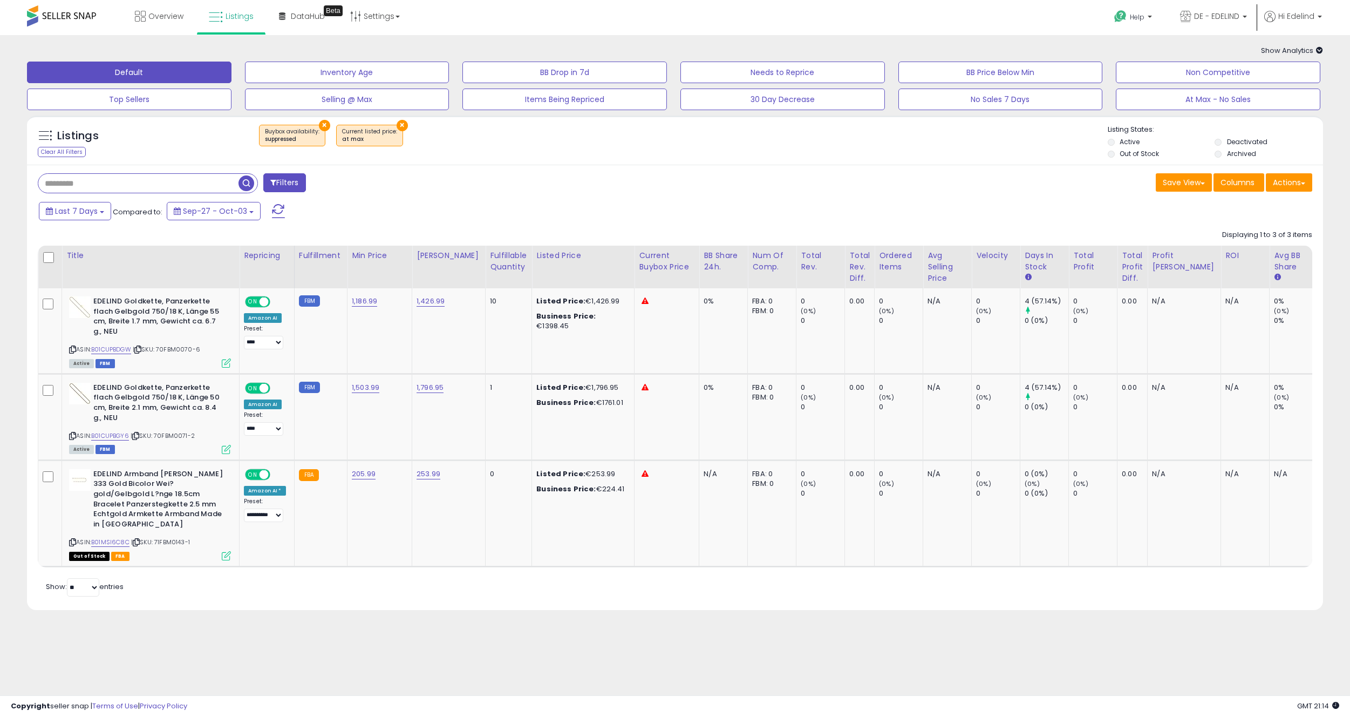
click at [319, 124] on button "×" at bounding box center [324, 125] width 11 height 11
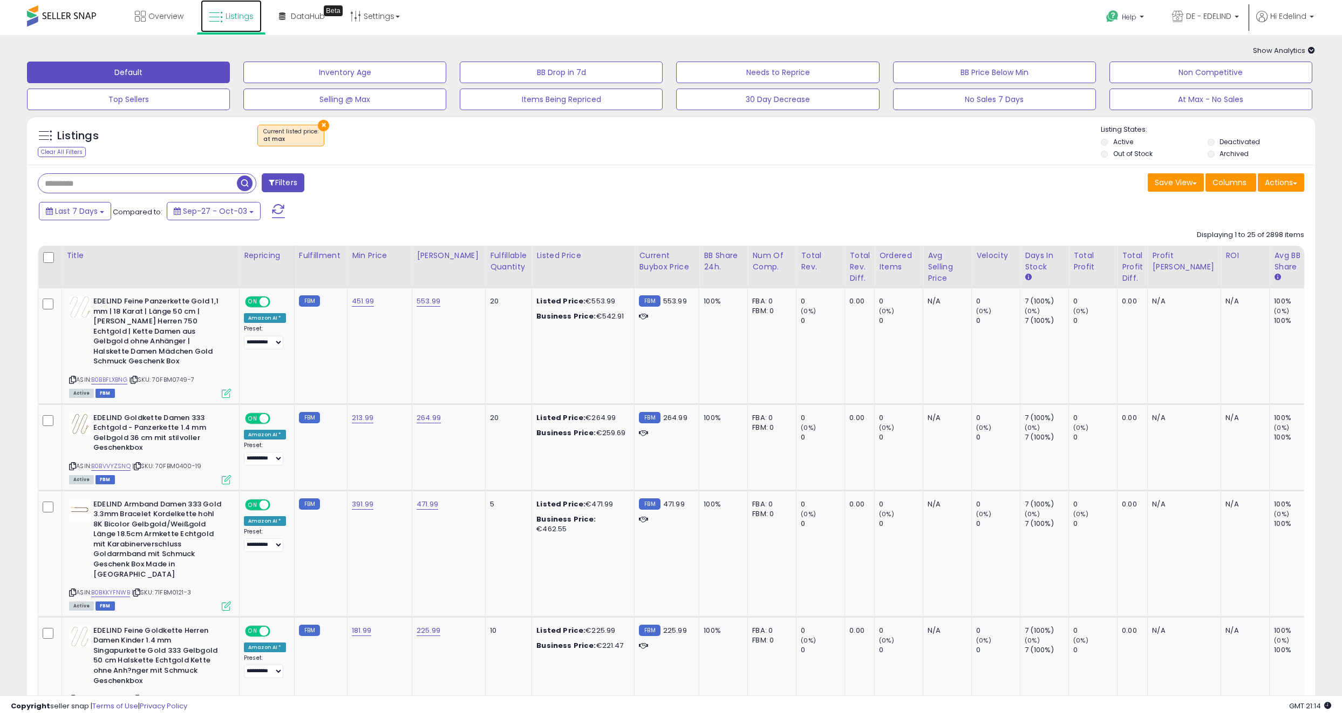
click at [233, 6] on link "Listings" at bounding box center [231, 16] width 61 height 32
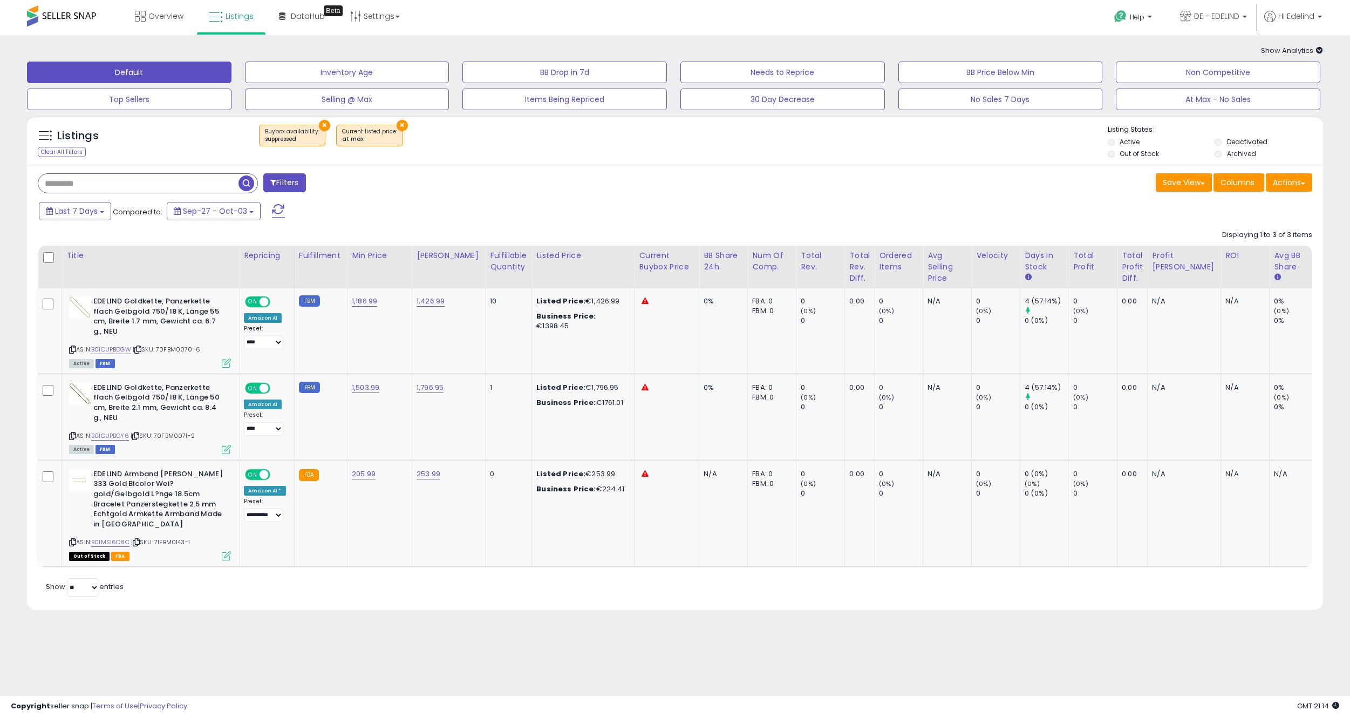
click at [397, 124] on button "×" at bounding box center [402, 125] width 11 height 11
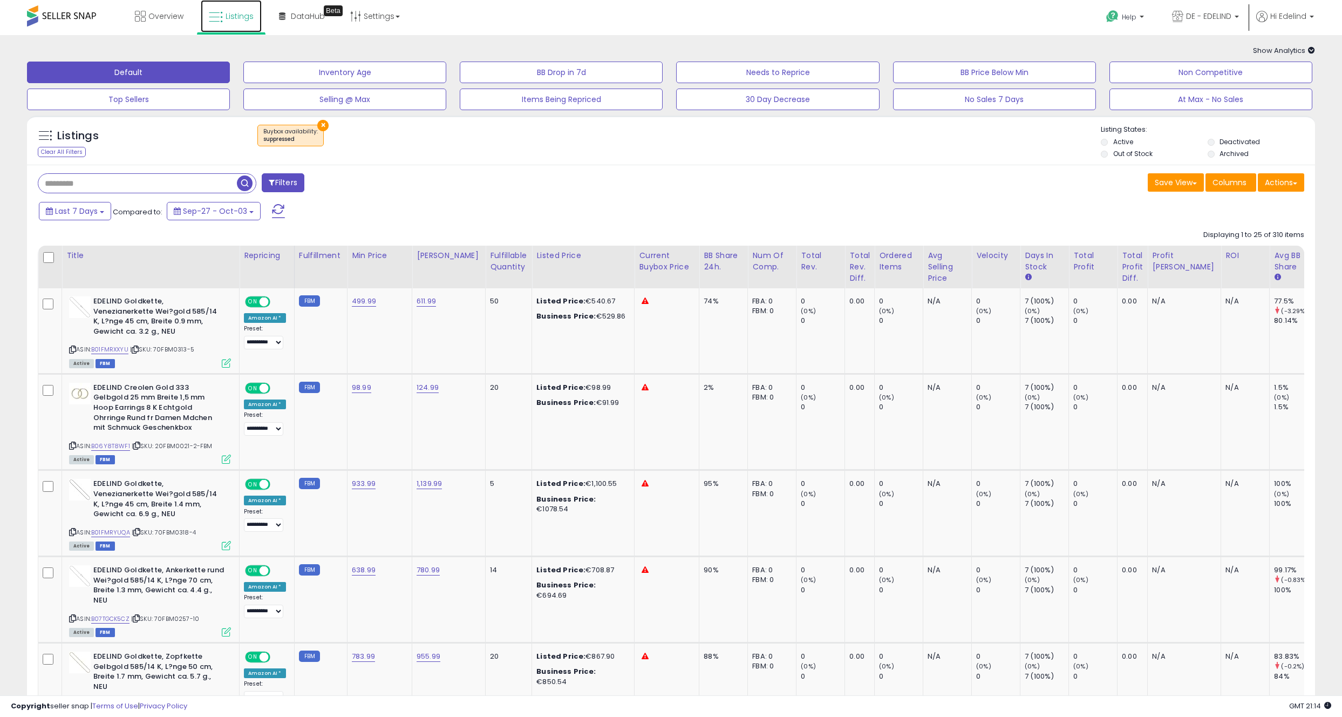
click at [235, 17] on span "Listings" at bounding box center [240, 16] width 28 height 11
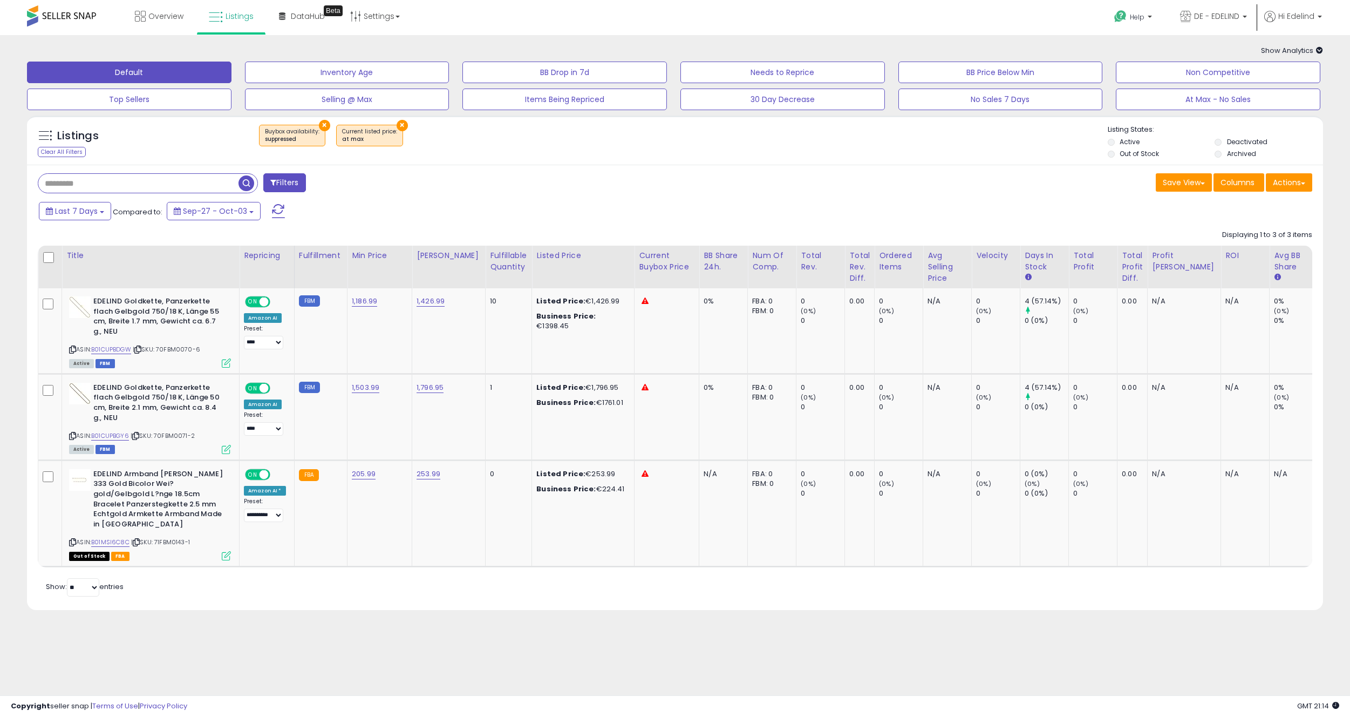
click at [321, 125] on button "×" at bounding box center [324, 125] width 11 height 11
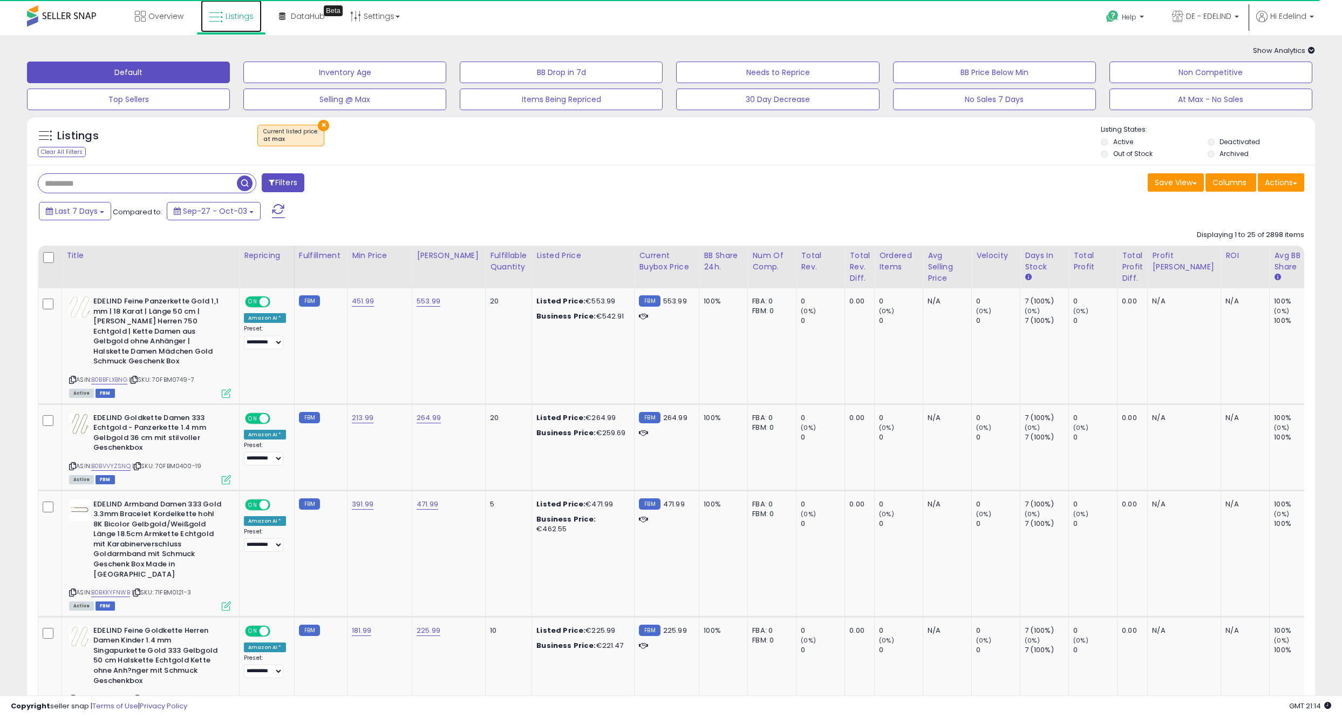
click at [231, 12] on span "Listings" at bounding box center [240, 16] width 28 height 11
